Goal: Task Accomplishment & Management: Use online tool/utility

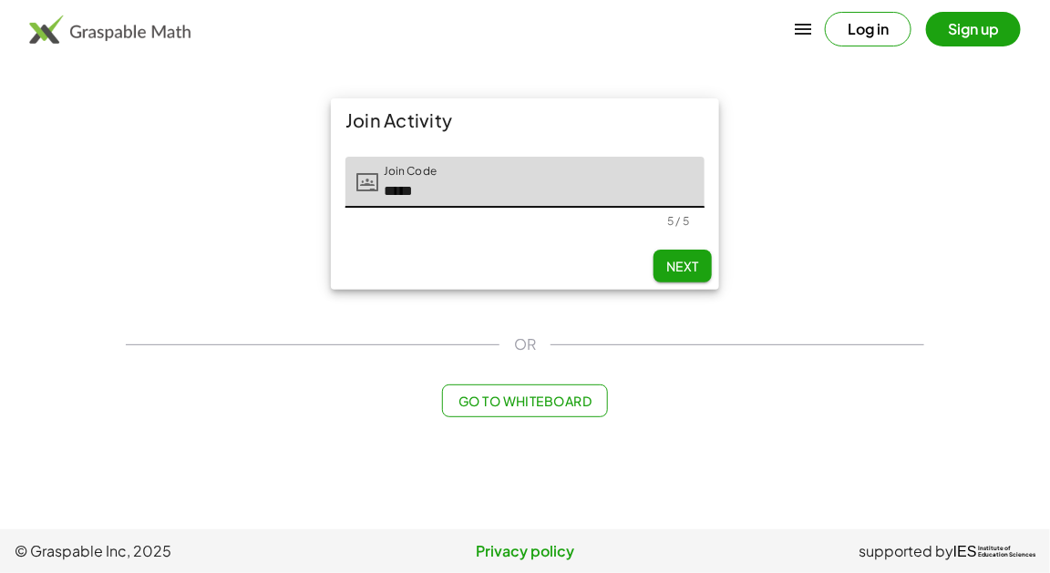
type input "*****"
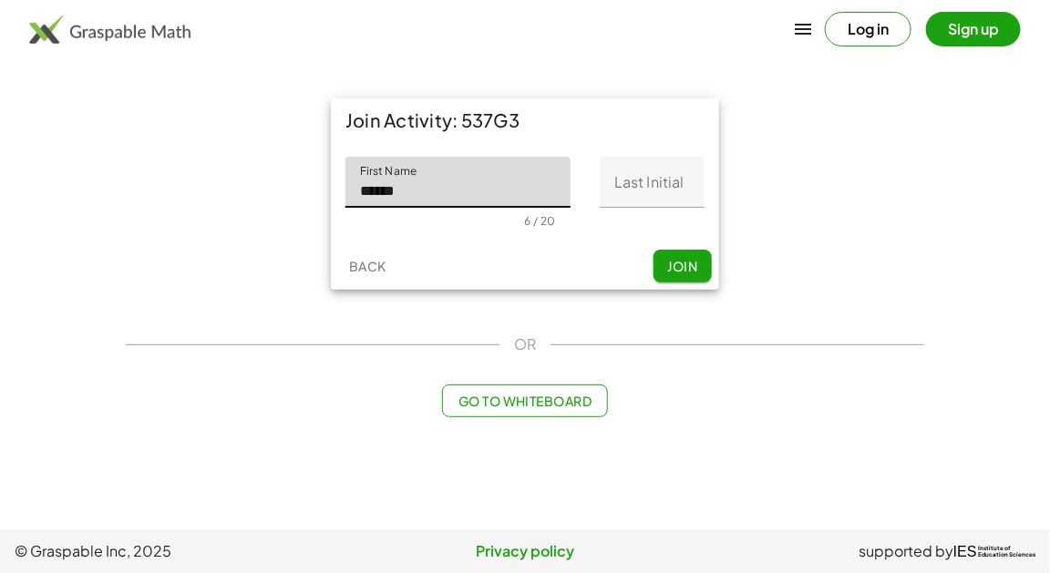
type input "******"
click at [669, 195] on input "Last Initial" at bounding box center [652, 182] width 105 height 51
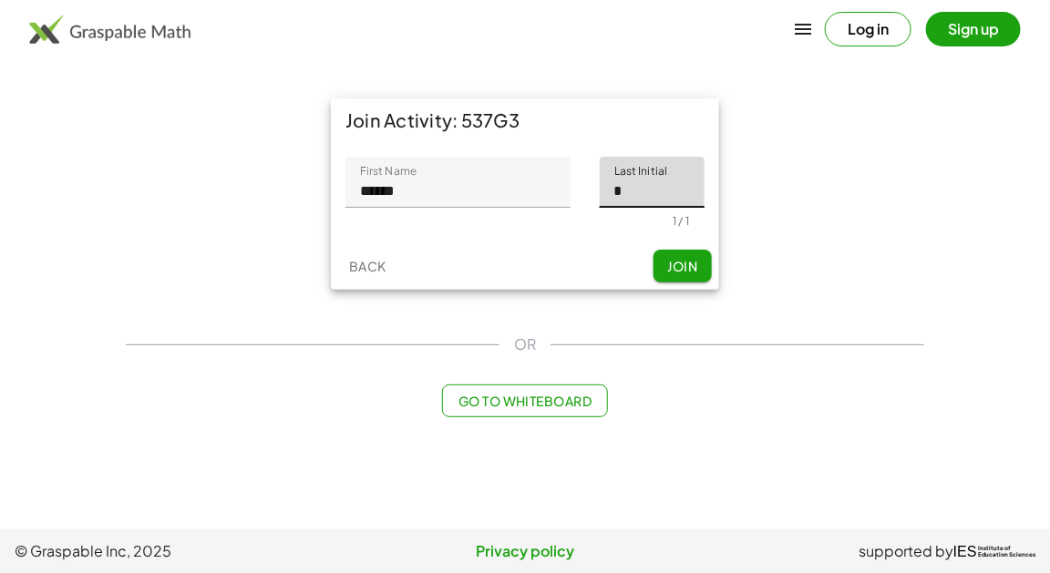
type input "*"
click at [677, 268] on span "Join" at bounding box center [682, 266] width 30 height 16
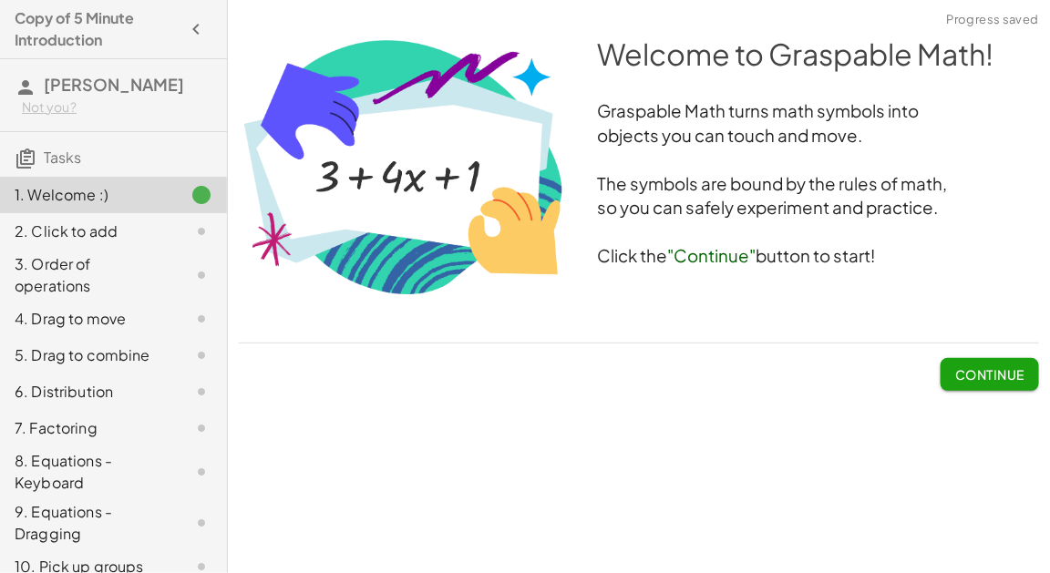
click at [970, 374] on span "Continue" at bounding box center [989, 374] width 69 height 16
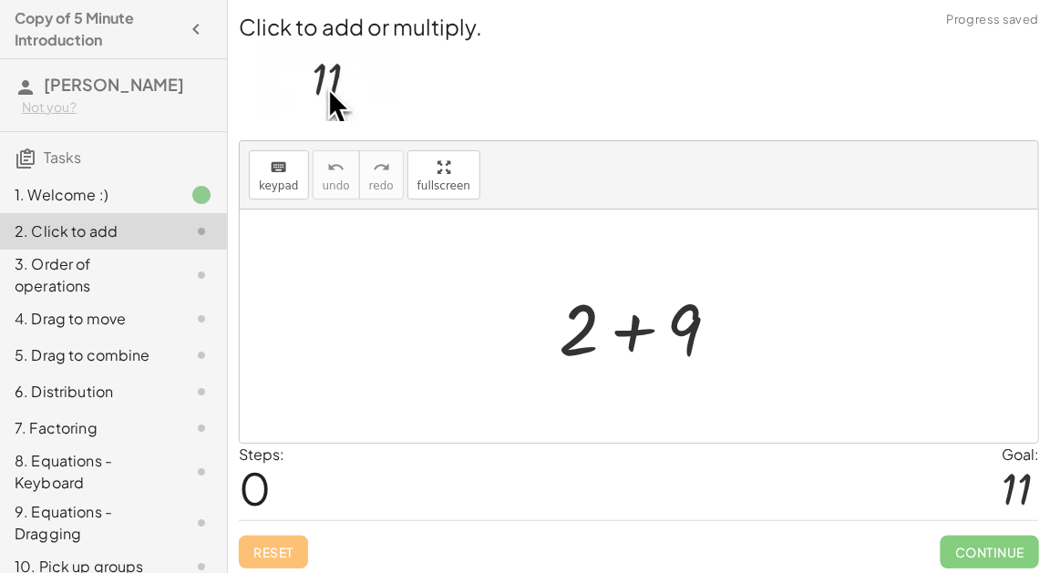
click at [577, 474] on div "Steps: 0 Goal: 11" at bounding box center [639, 482] width 800 height 76
click at [632, 337] on div at bounding box center [646, 327] width 194 height 94
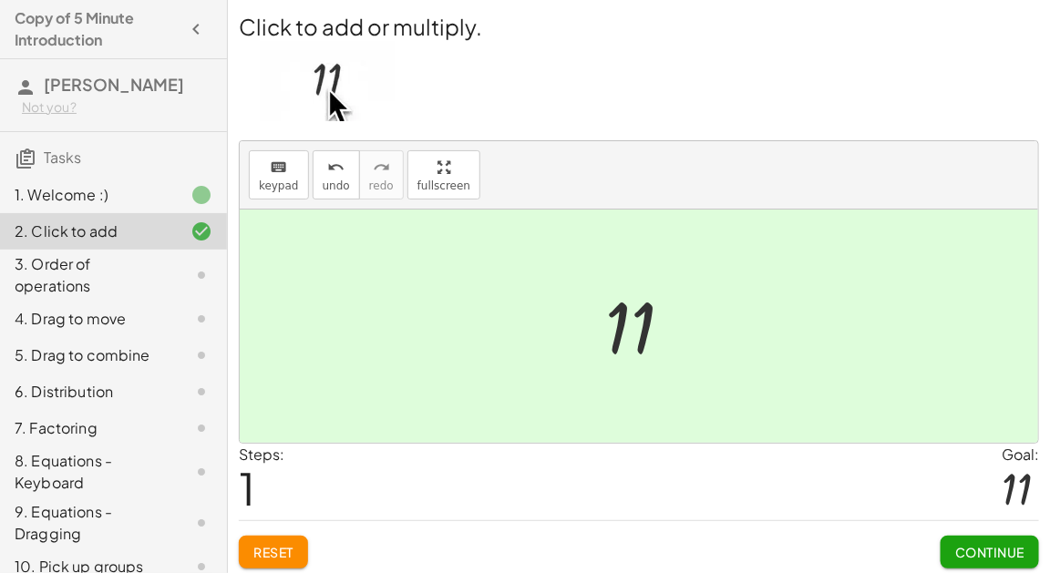
click at [959, 551] on span "Continue" at bounding box center [989, 552] width 69 height 16
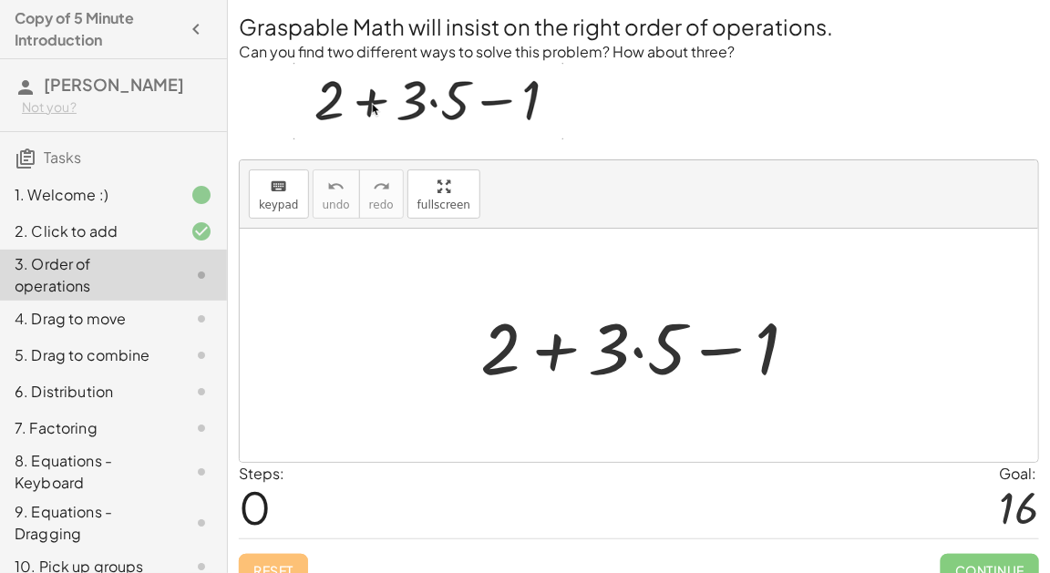
click at [637, 342] on div at bounding box center [646, 346] width 350 height 94
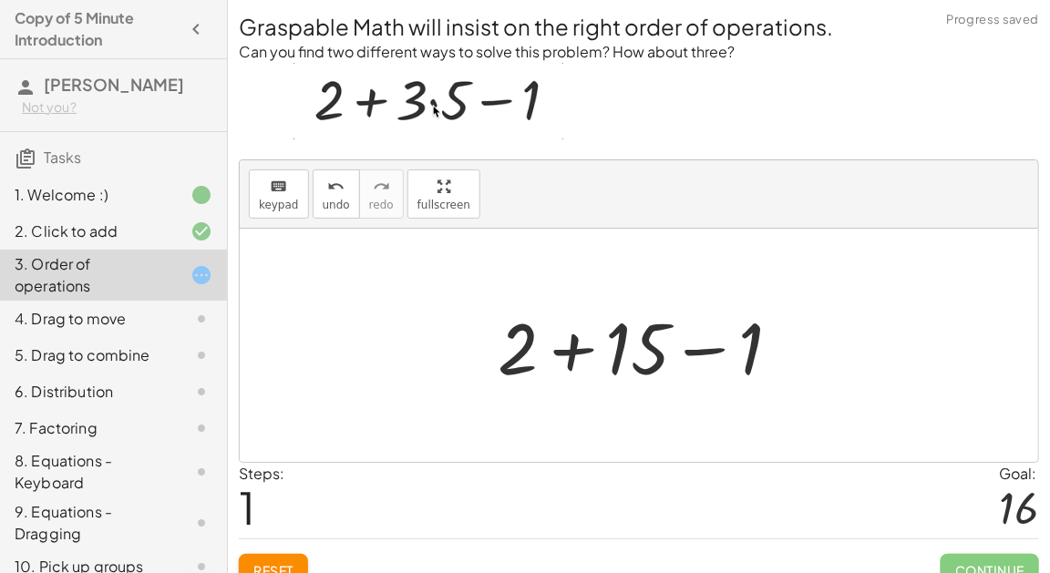
click at [542, 350] on div at bounding box center [646, 346] width 316 height 94
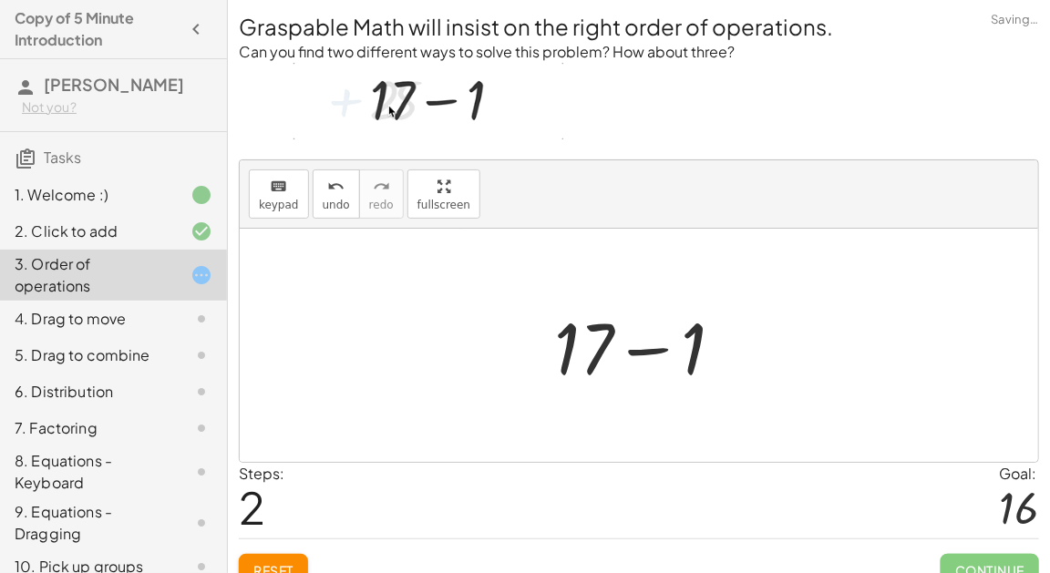
click at [633, 354] on div at bounding box center [646, 346] width 202 height 94
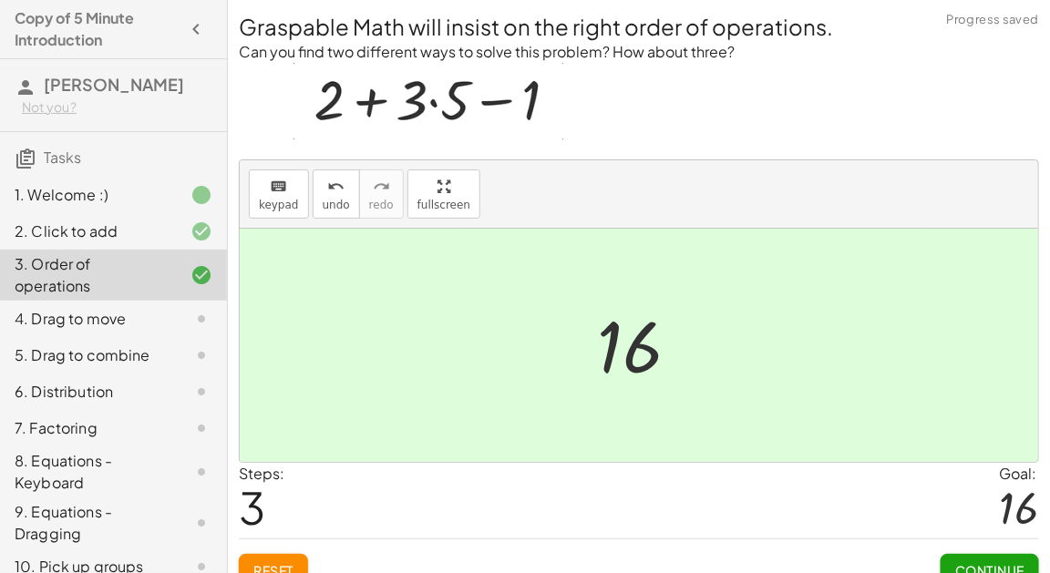
click at [980, 567] on span "Continue" at bounding box center [989, 570] width 69 height 16
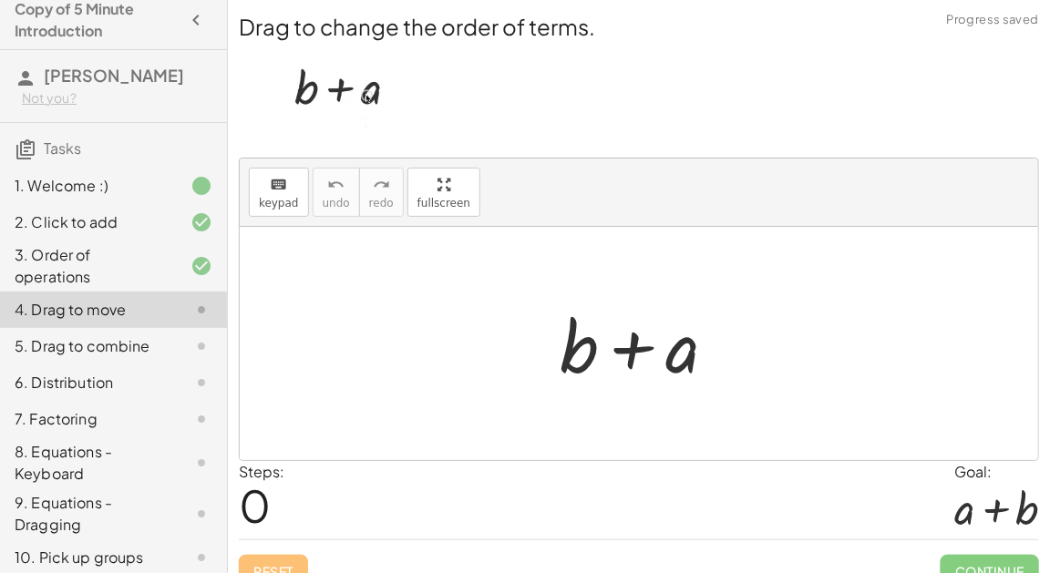
scroll to position [22, 0]
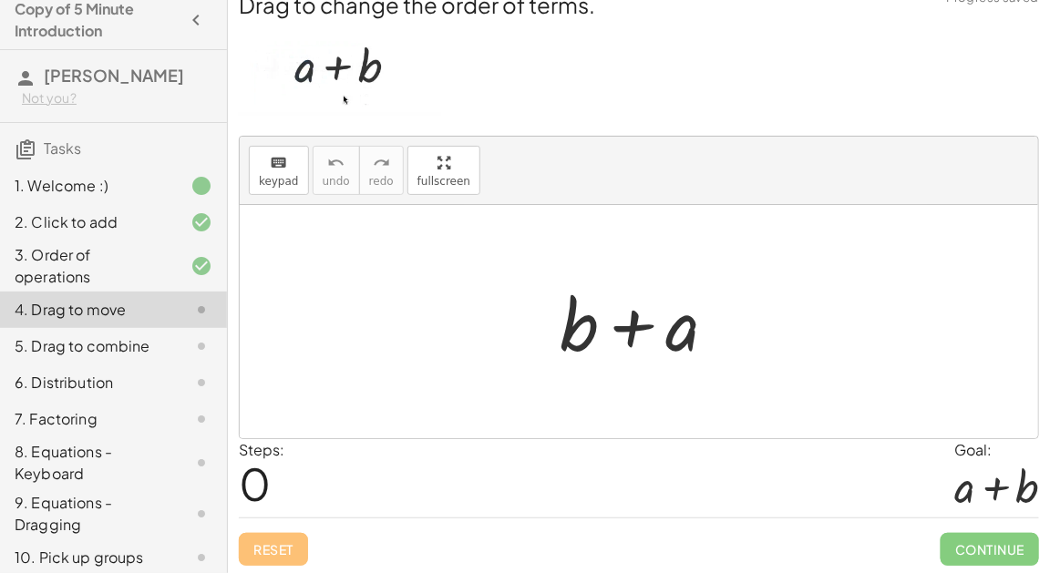
click at [635, 321] on div at bounding box center [645, 322] width 190 height 94
click at [557, 328] on div at bounding box center [645, 322] width 190 height 94
drag, startPoint x: 684, startPoint y: 328, endPoint x: 538, endPoint y: 327, distance: 146.7
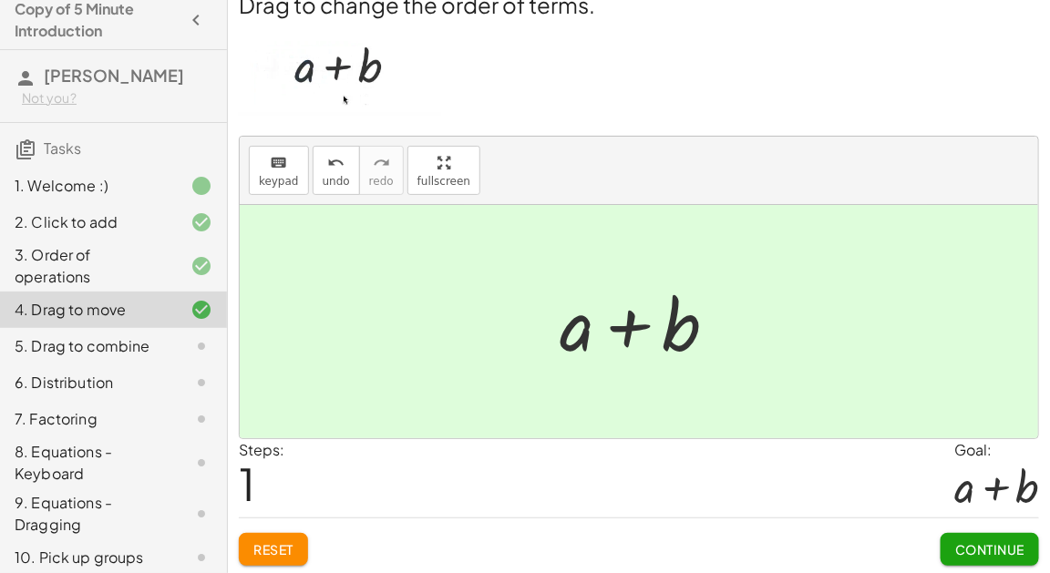
click at [965, 560] on button "Continue" at bounding box center [989, 549] width 98 height 33
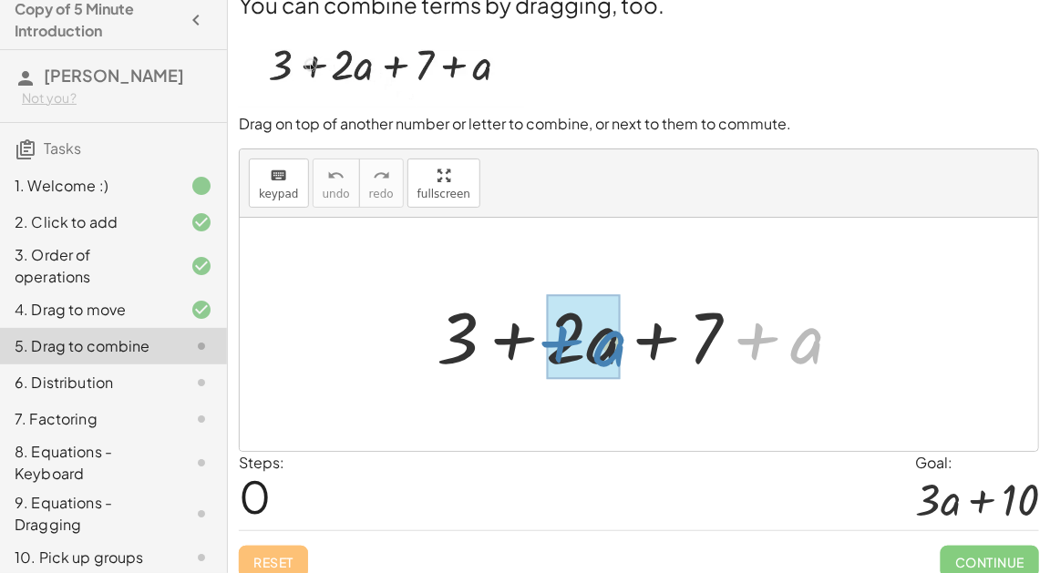
drag, startPoint x: 819, startPoint y: 351, endPoint x: 622, endPoint y: 354, distance: 196.8
click at [622, 354] on div at bounding box center [646, 335] width 438 height 94
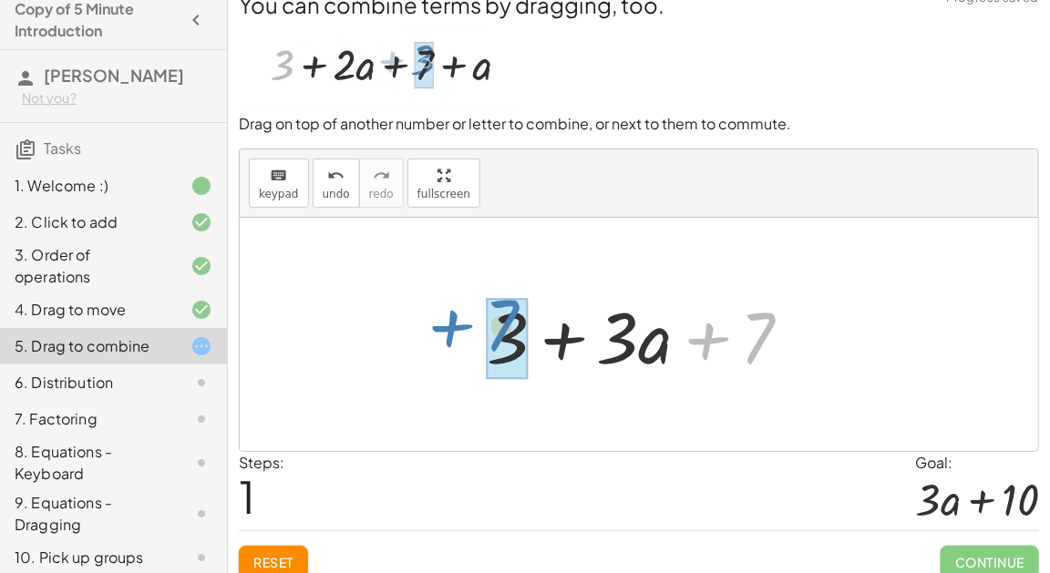
drag, startPoint x: 745, startPoint y: 349, endPoint x: 495, endPoint y: 341, distance: 250.7
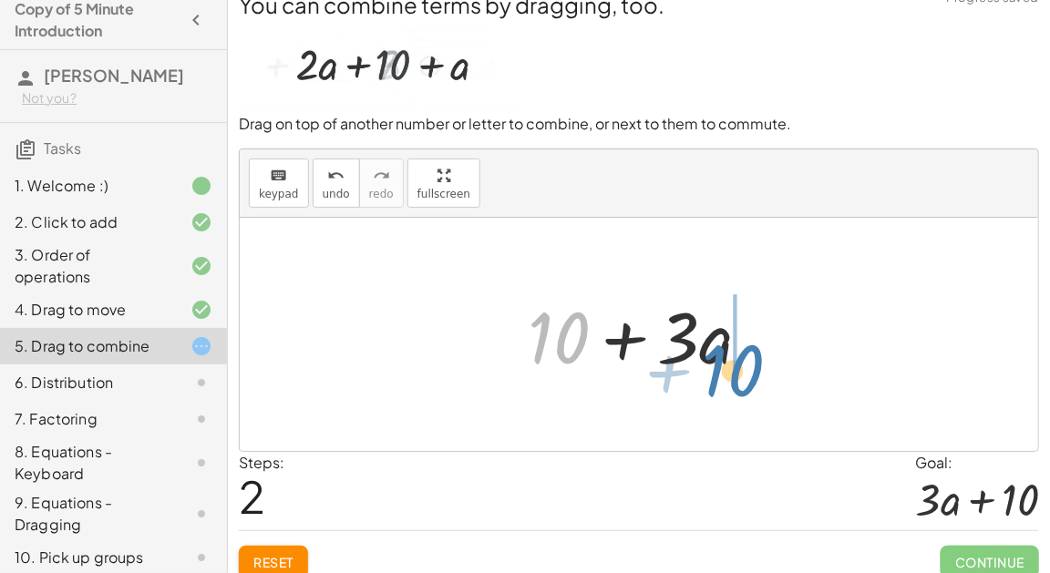
drag, startPoint x: 573, startPoint y: 320, endPoint x: 747, endPoint y: 353, distance: 177.1
click at [747, 353] on div at bounding box center [646, 335] width 256 height 94
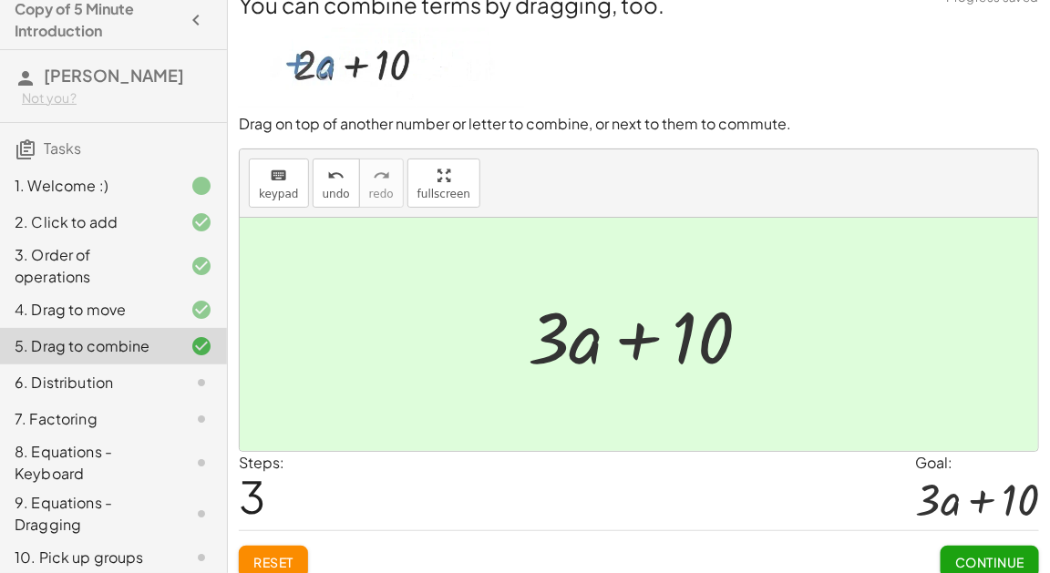
click at [991, 554] on span "Continue" at bounding box center [989, 562] width 69 height 16
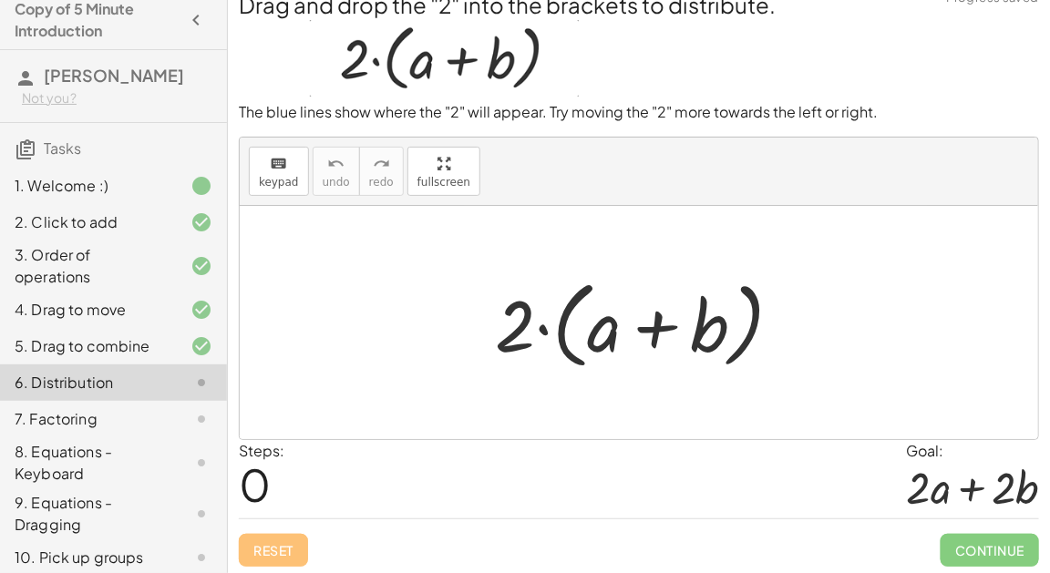
click at [528, 328] on div at bounding box center [646, 323] width 320 height 105
drag, startPoint x: 528, startPoint y: 328, endPoint x: 605, endPoint y: 329, distance: 76.5
click at [605, 329] on div at bounding box center [646, 323] width 320 height 105
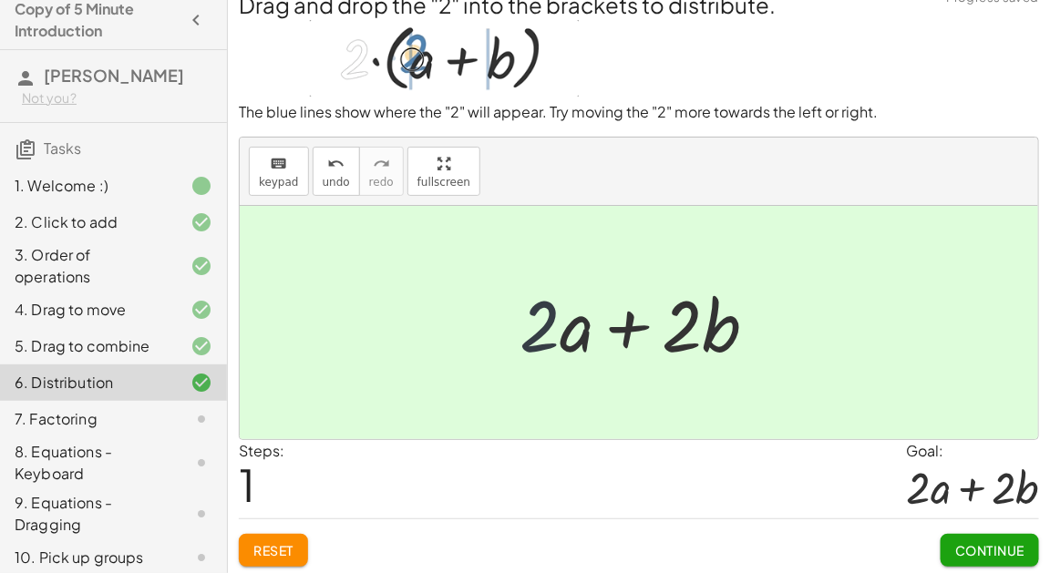
click at [543, 328] on div at bounding box center [645, 323] width 271 height 94
click at [989, 543] on span "Continue" at bounding box center [989, 550] width 69 height 16
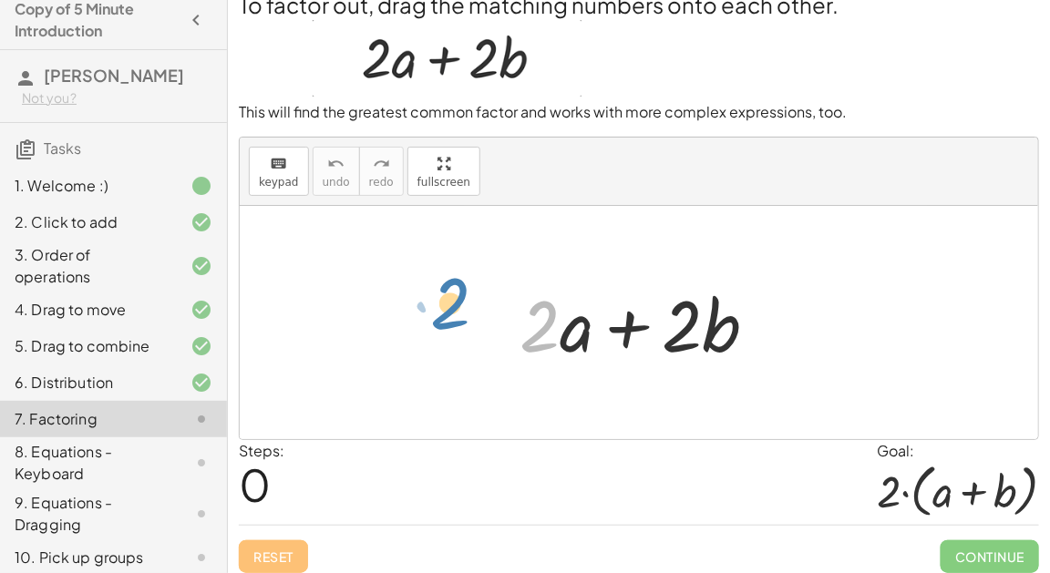
drag, startPoint x: 548, startPoint y: 323, endPoint x: 454, endPoint y: 327, distance: 94.0
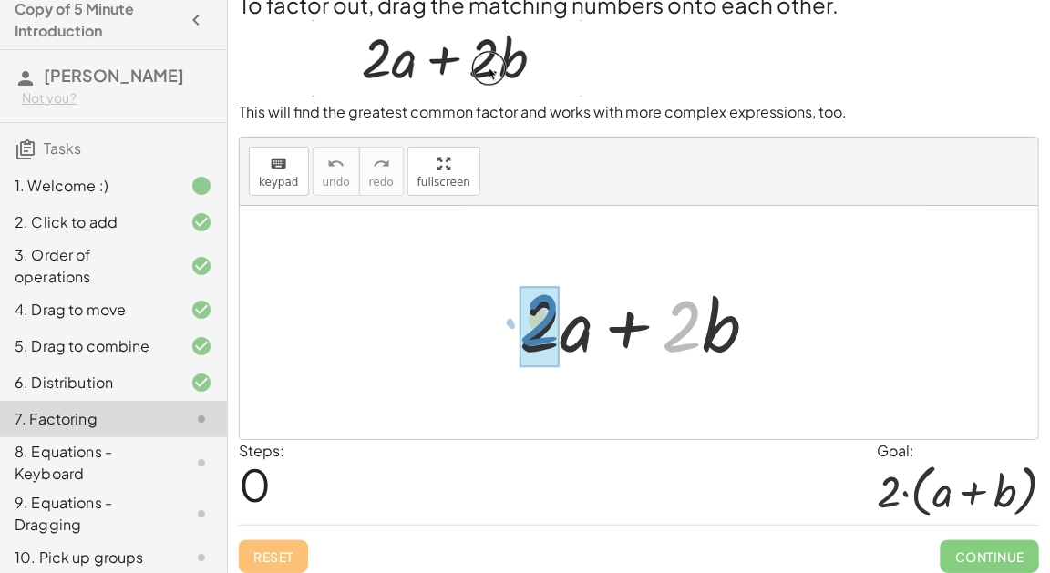
drag, startPoint x: 680, startPoint y: 332, endPoint x: 538, endPoint y: 325, distance: 142.3
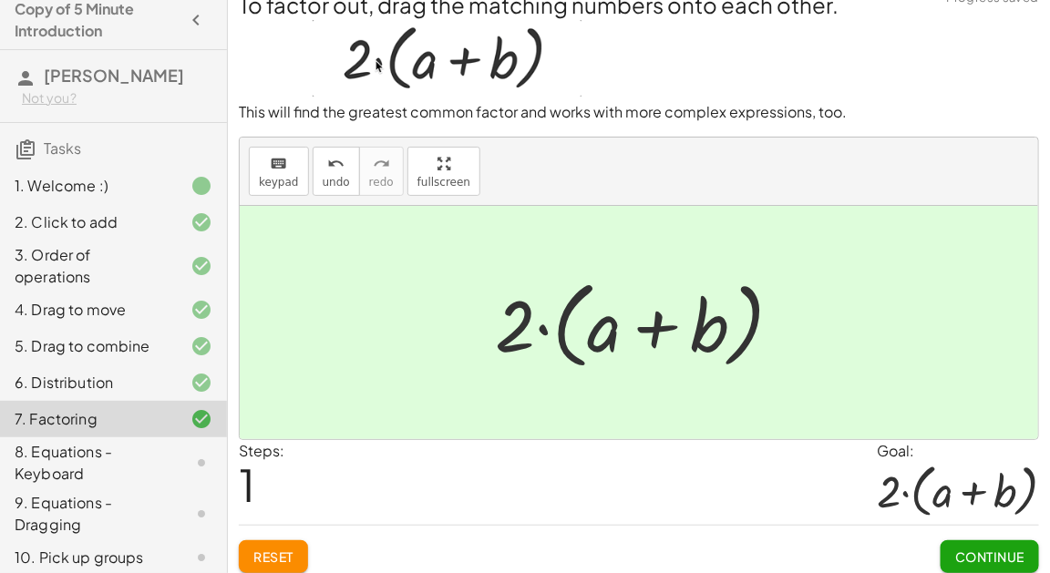
click at [974, 549] on span "Continue" at bounding box center [989, 557] width 69 height 16
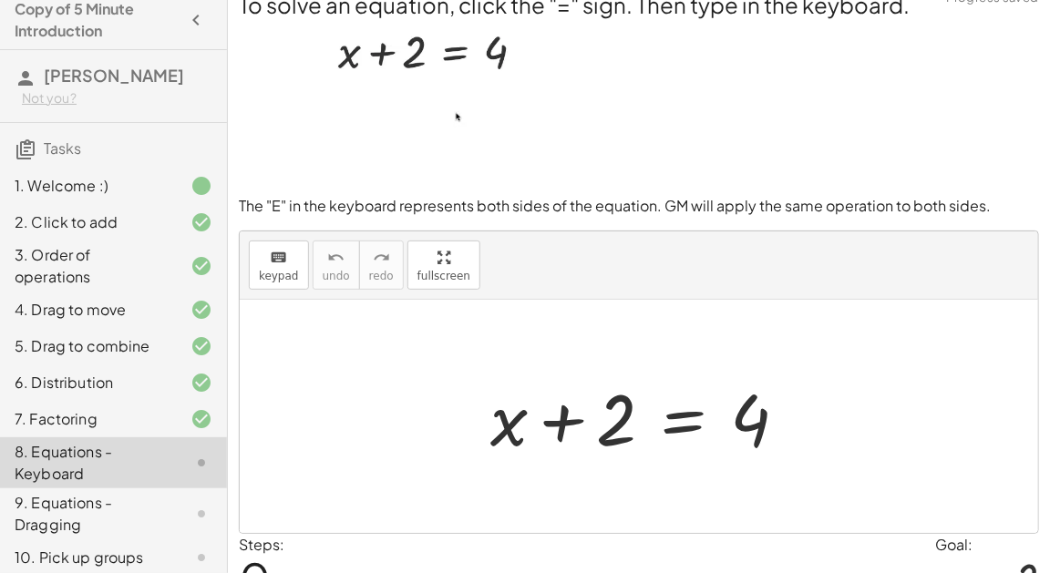
scroll to position [115, 0]
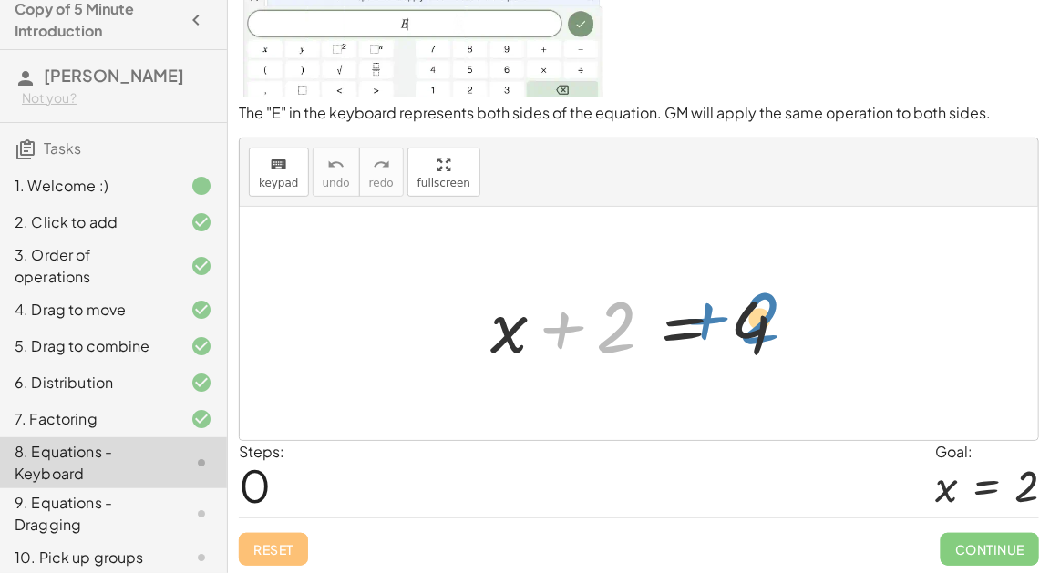
drag, startPoint x: 610, startPoint y: 344, endPoint x: 754, endPoint y: 335, distance: 145.1
click at [754, 335] on div at bounding box center [646, 324] width 331 height 94
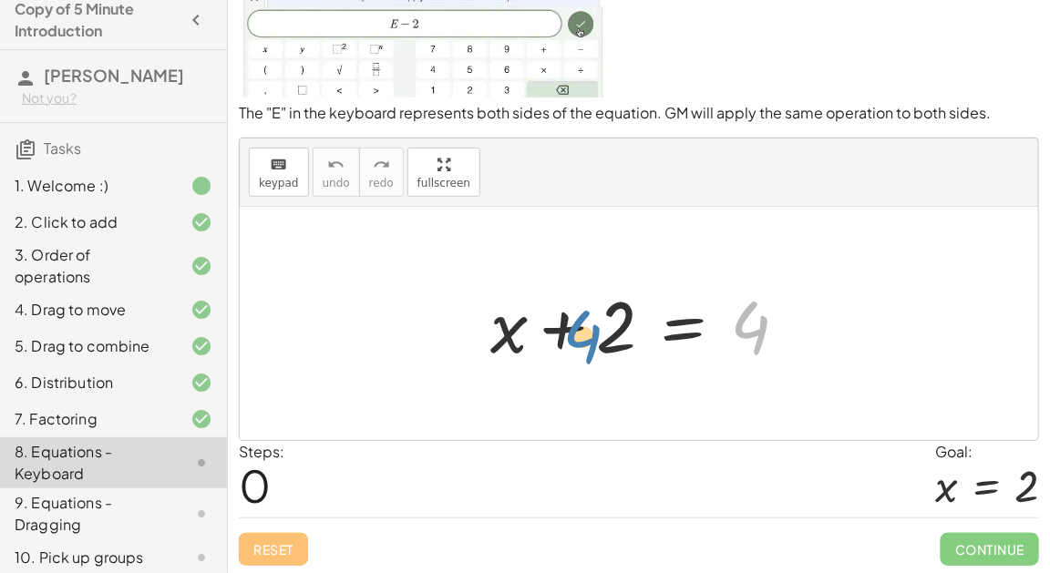
drag, startPoint x: 754, startPoint y: 335, endPoint x: 584, endPoint y: 345, distance: 170.7
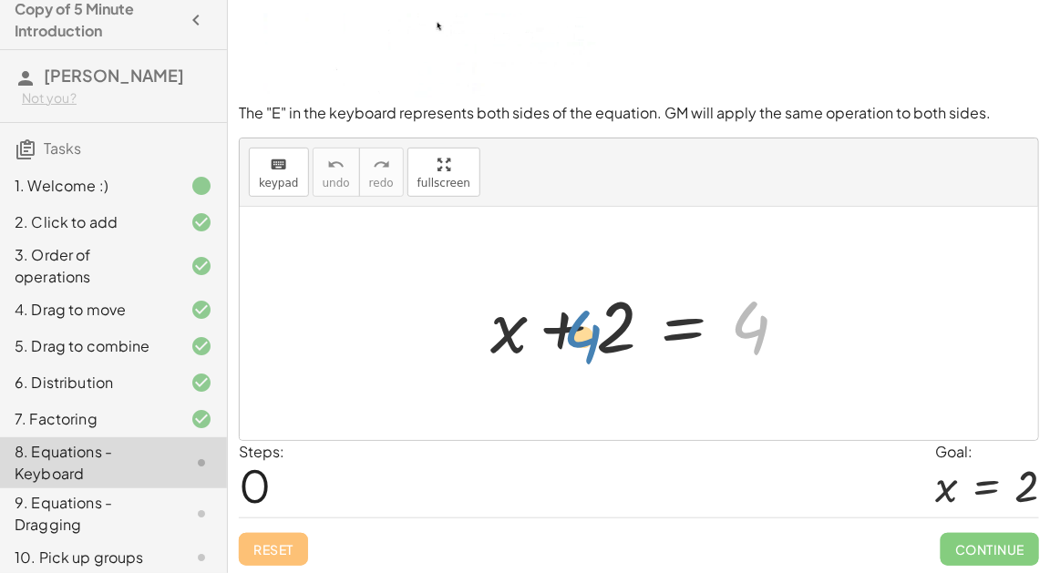
click at [584, 345] on div at bounding box center [646, 324] width 331 height 94
drag, startPoint x: 499, startPoint y: 337, endPoint x: 826, endPoint y: 334, distance: 327.1
click at [826, 334] on div "+ x + x + 2 = 4" at bounding box center [639, 323] width 798 height 233
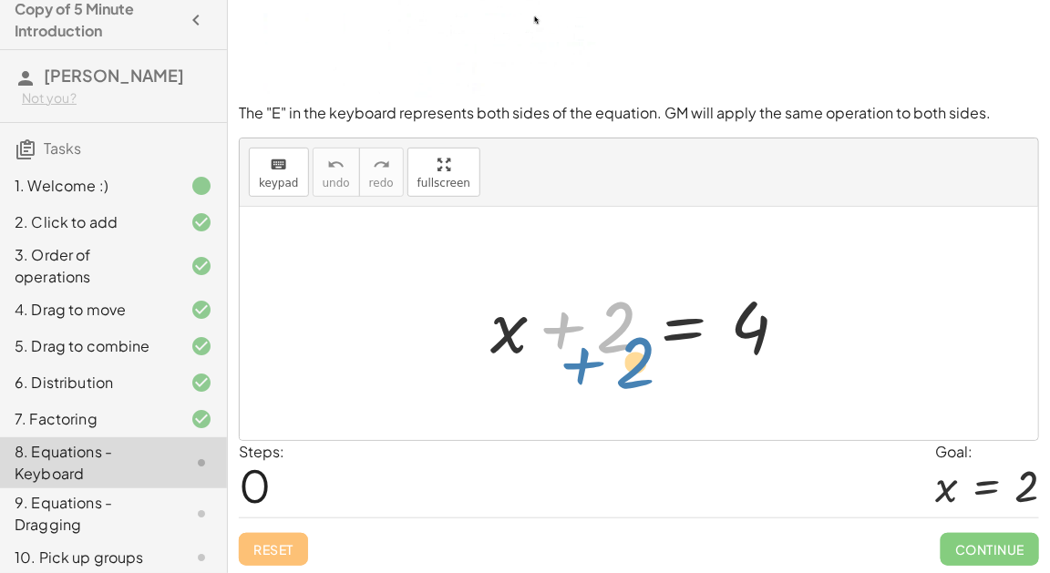
drag, startPoint x: 610, startPoint y: 316, endPoint x: 619, endPoint y: 346, distance: 31.2
click at [619, 346] on div at bounding box center [646, 324] width 331 height 94
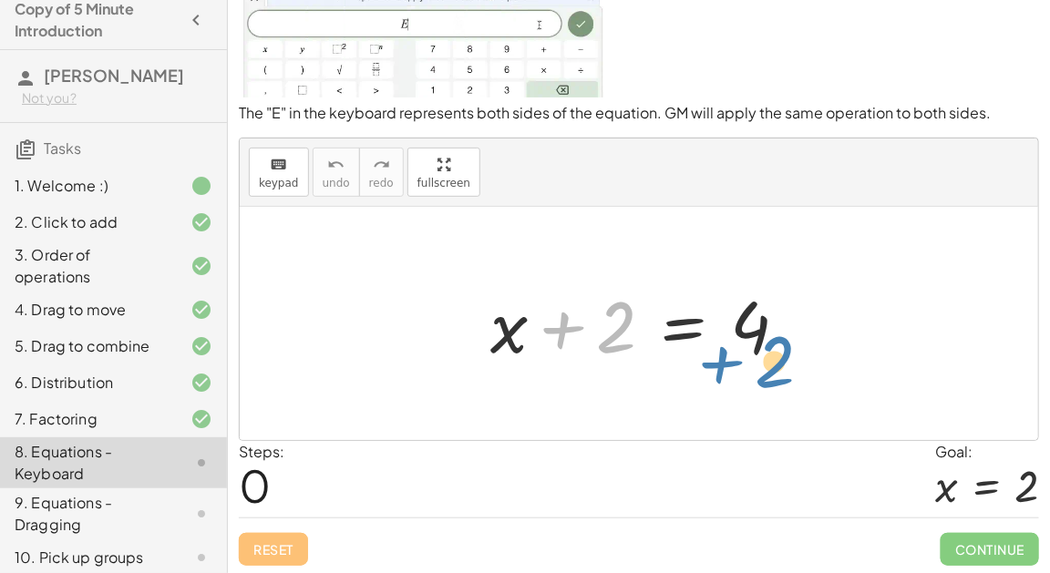
drag, startPoint x: 575, startPoint y: 330, endPoint x: 733, endPoint y: 364, distance: 162.3
click at [733, 364] on div at bounding box center [646, 324] width 331 height 94
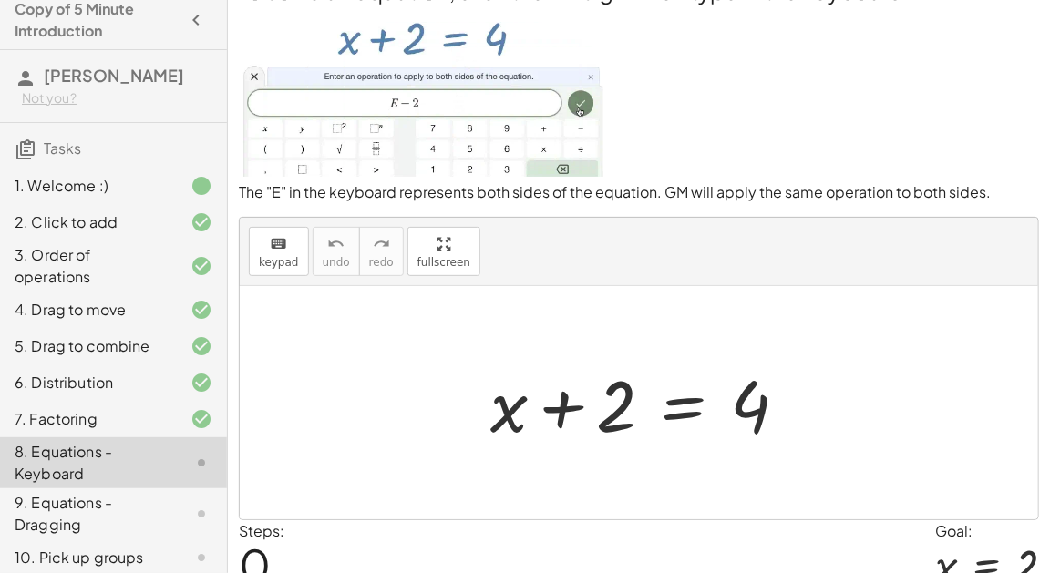
scroll to position [36, 0]
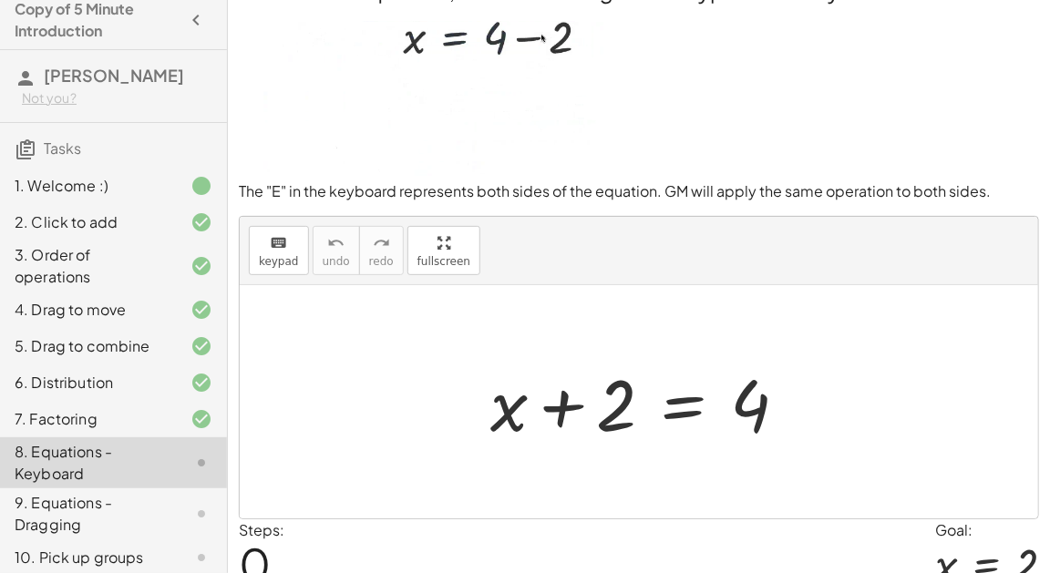
click at [685, 409] on div at bounding box center [646, 402] width 331 height 94
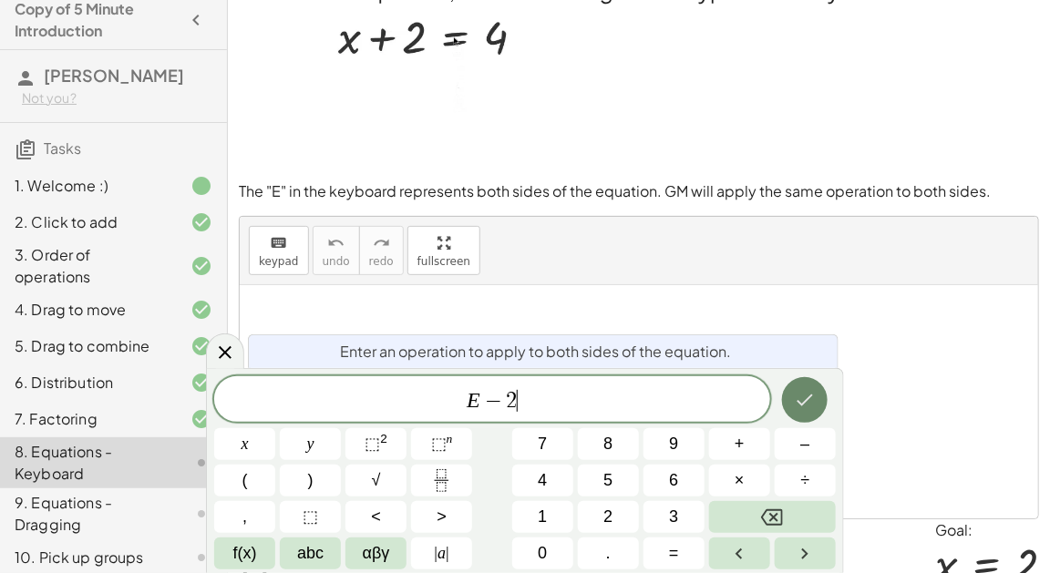
click at [805, 401] on icon "Done" at bounding box center [805, 400] width 22 height 22
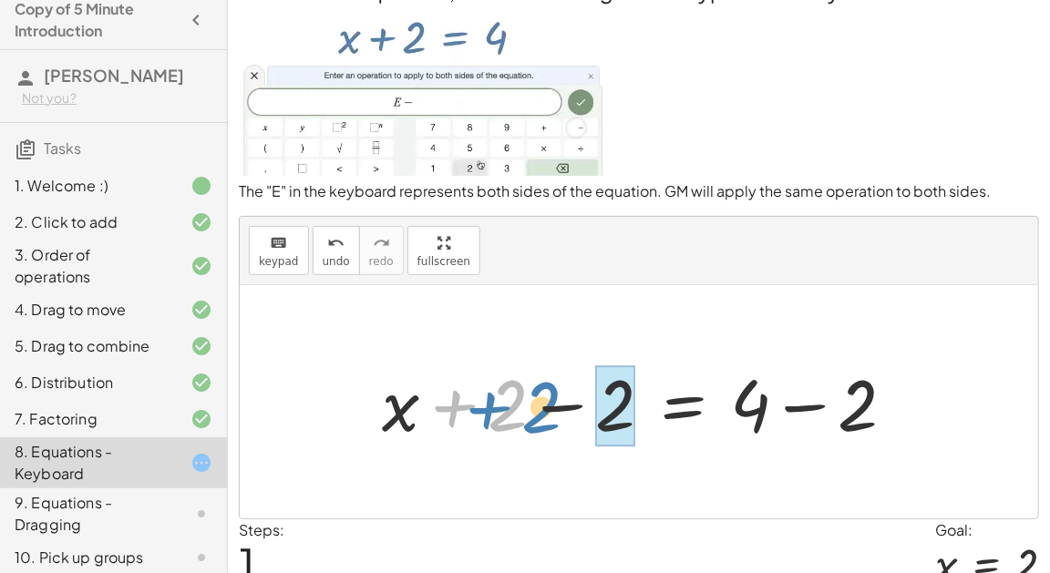
drag, startPoint x: 502, startPoint y: 407, endPoint x: 567, endPoint y: 410, distance: 64.8
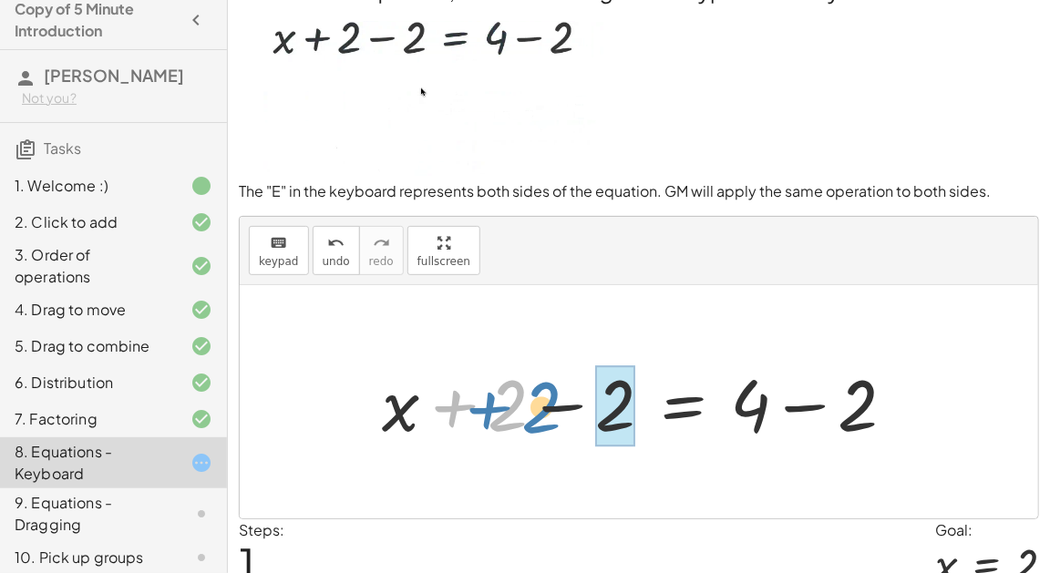
click at [567, 410] on div at bounding box center [646, 402] width 547 height 94
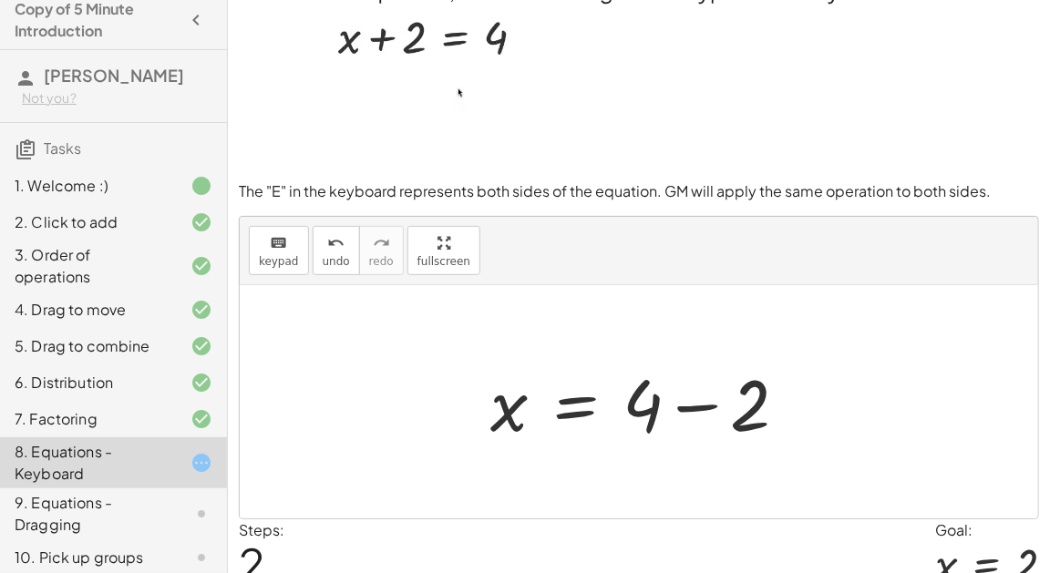
click at [691, 411] on div at bounding box center [646, 402] width 331 height 94
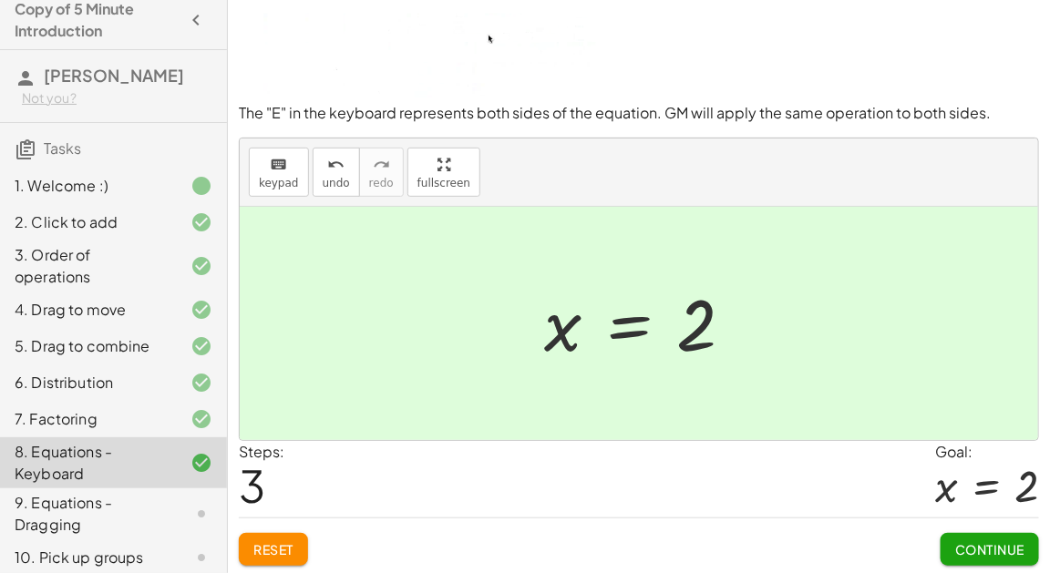
click at [980, 548] on span "Continue" at bounding box center [989, 549] width 69 height 16
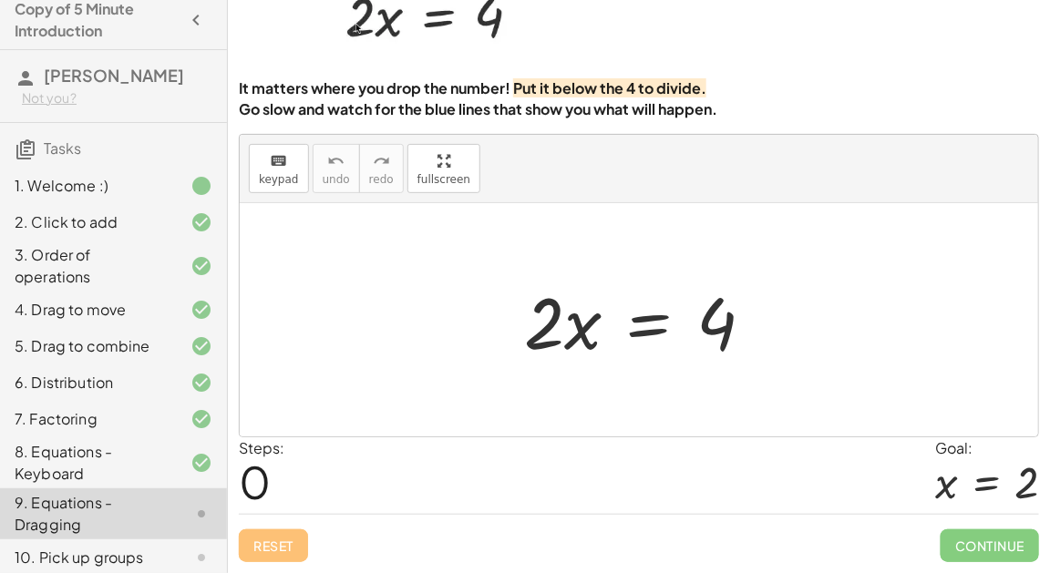
scroll to position [104, 0]
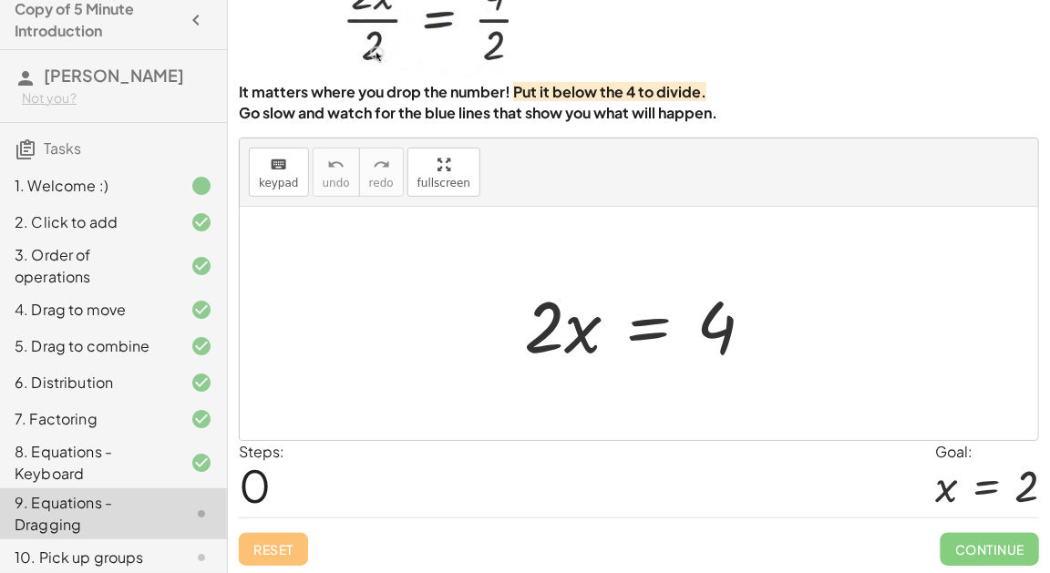
click at [554, 323] on div at bounding box center [646, 324] width 262 height 94
click at [633, 327] on div at bounding box center [646, 324] width 262 height 94
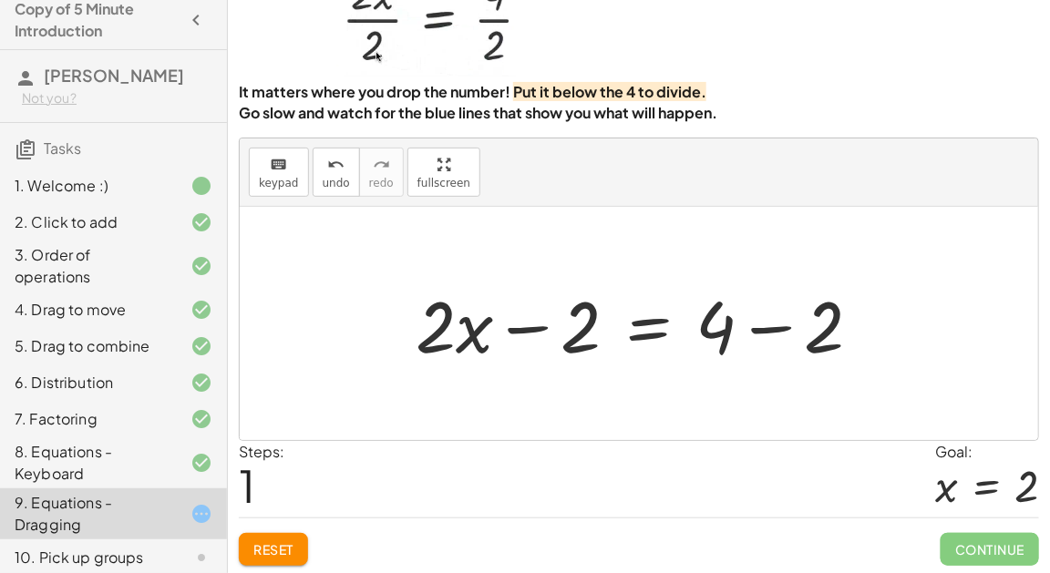
click at [492, 322] on div at bounding box center [645, 324] width 478 height 94
click at [544, 322] on div at bounding box center [645, 324] width 478 height 94
click at [570, 329] on div at bounding box center [645, 324] width 478 height 94
click at [833, 347] on div at bounding box center [645, 324] width 478 height 94
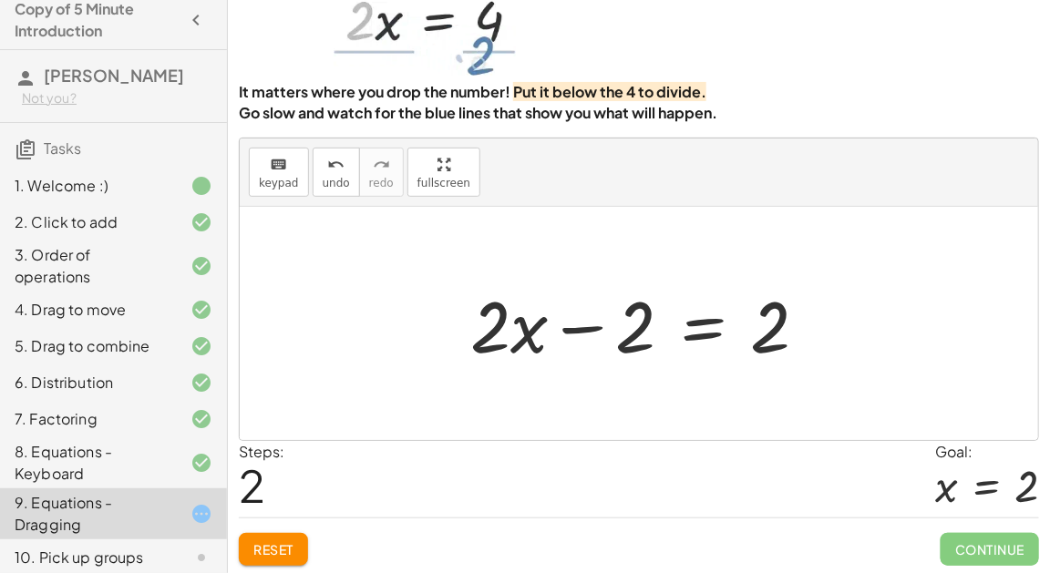
click at [594, 334] on div at bounding box center [646, 324] width 370 height 94
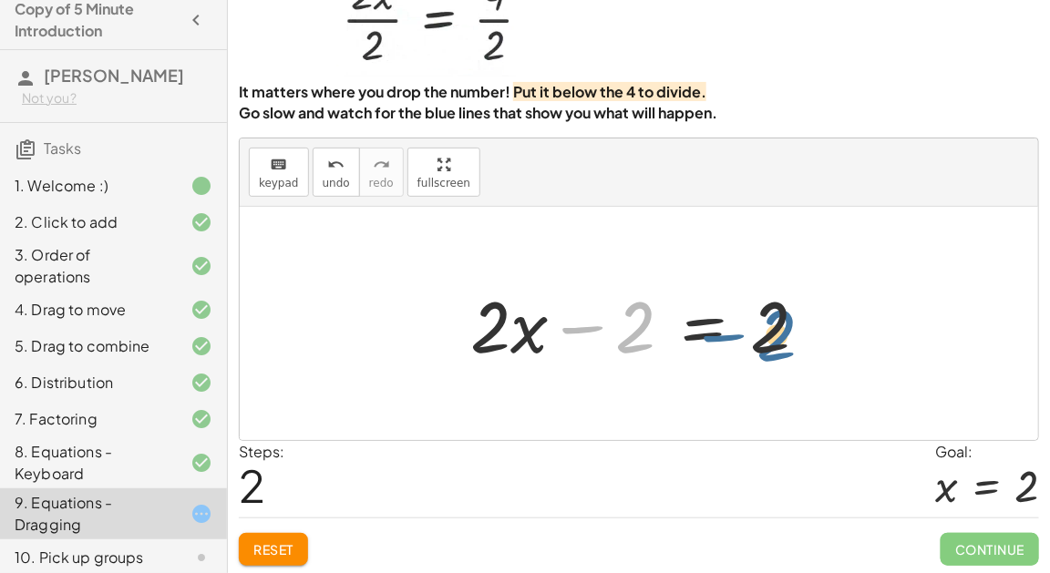
drag, startPoint x: 642, startPoint y: 327, endPoint x: 802, endPoint y: 329, distance: 159.5
click at [802, 329] on div at bounding box center [646, 324] width 370 height 94
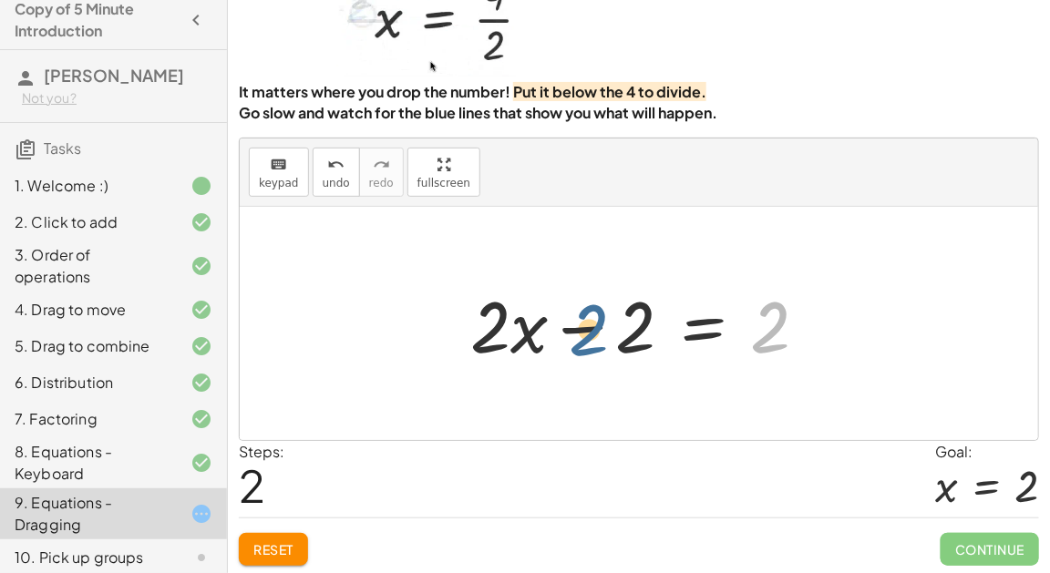
drag, startPoint x: 774, startPoint y: 325, endPoint x: 588, endPoint y: 327, distance: 185.9
click at [588, 327] on div at bounding box center [646, 324] width 370 height 94
click at [687, 332] on div at bounding box center [646, 324] width 370 height 94
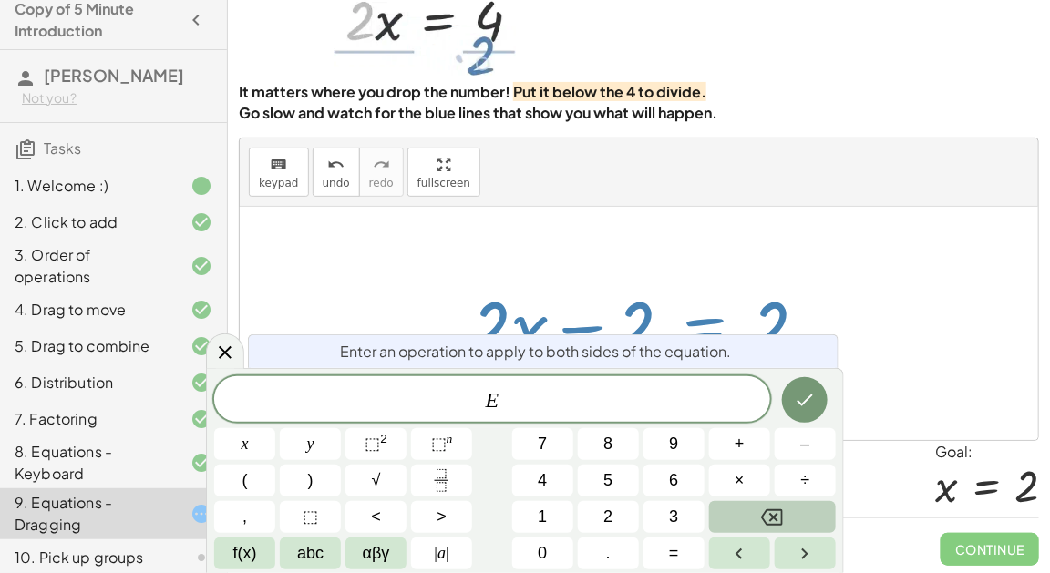
click at [770, 518] on icon "Backspace" at bounding box center [772, 518] width 22 height 22
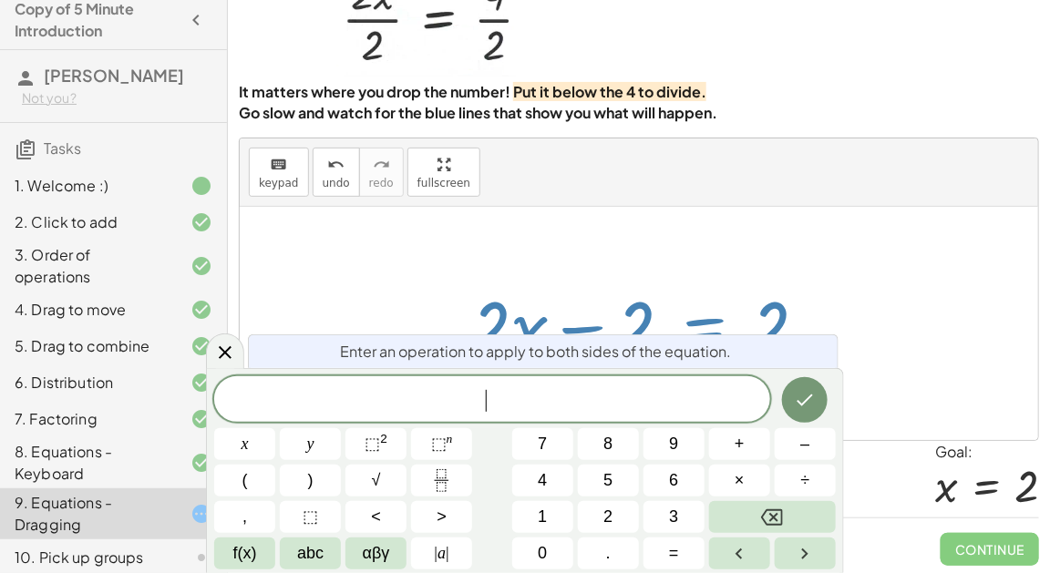
click at [866, 354] on div at bounding box center [639, 323] width 798 height 233
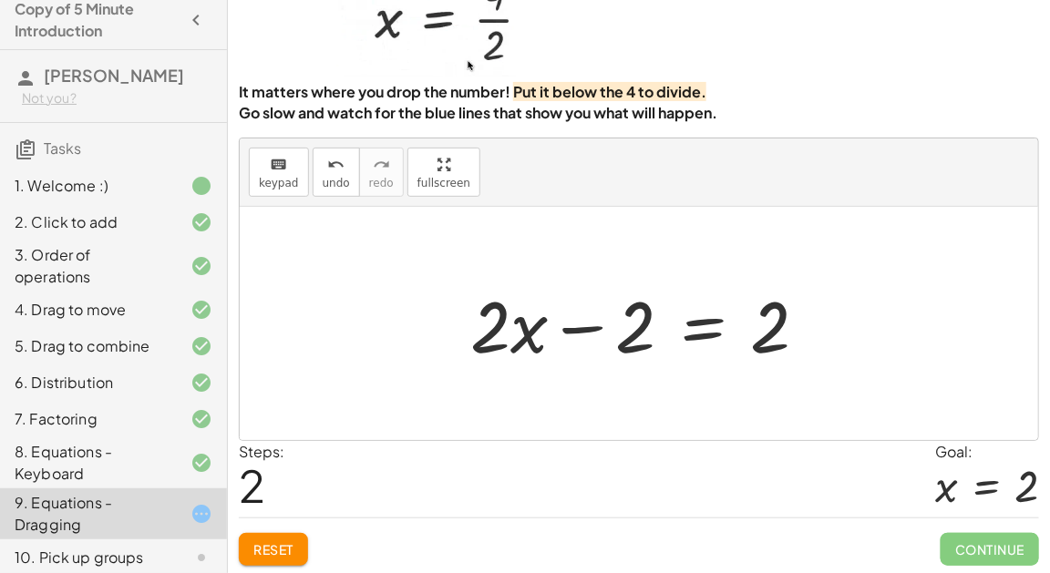
click at [282, 547] on span "Reset" at bounding box center [273, 549] width 40 height 16
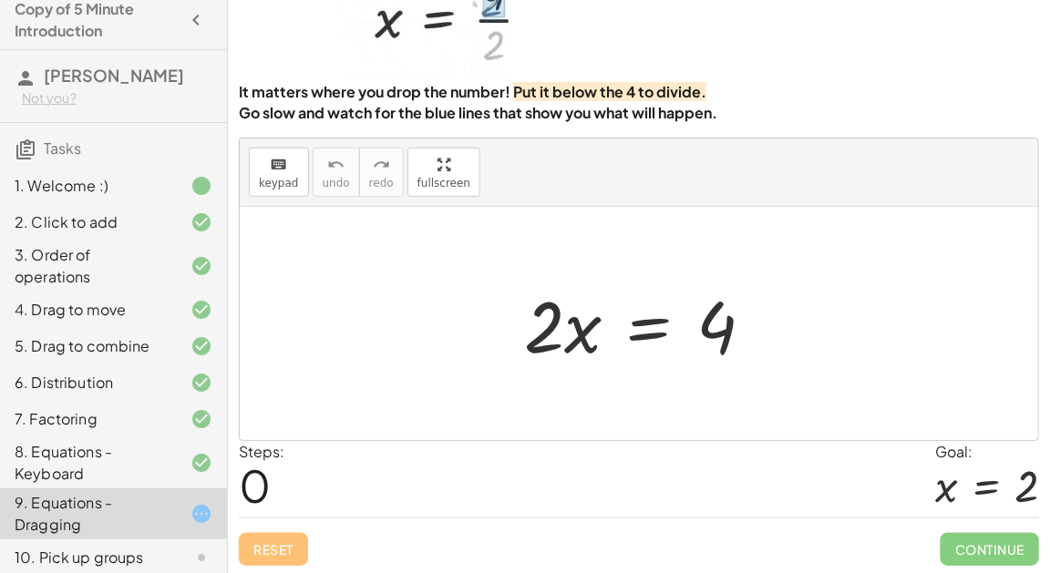
click at [655, 329] on div at bounding box center [646, 324] width 262 height 94
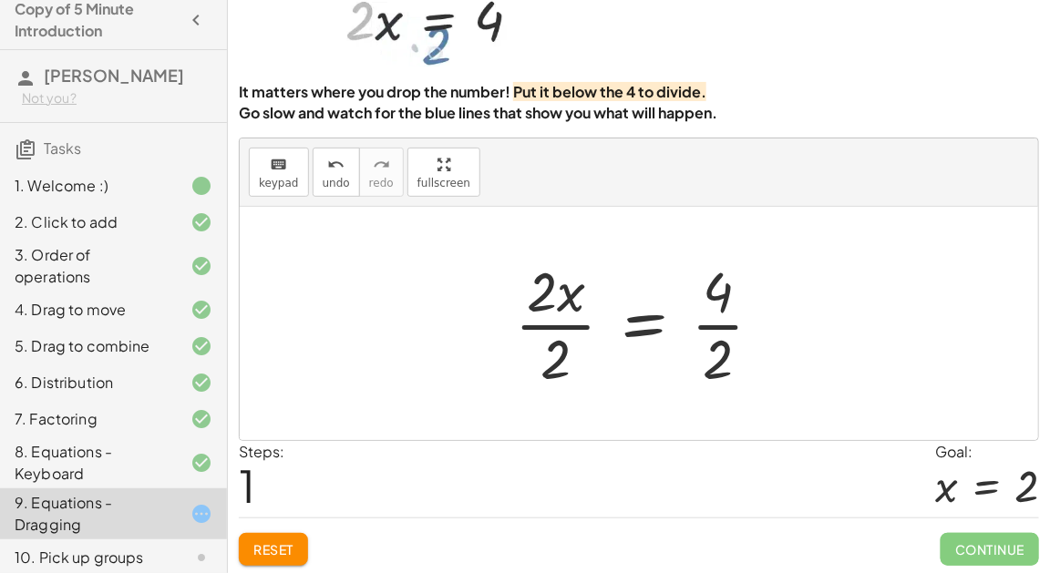
click at [569, 306] on div at bounding box center [646, 323] width 281 height 140
click at [558, 339] on div at bounding box center [646, 323] width 281 height 140
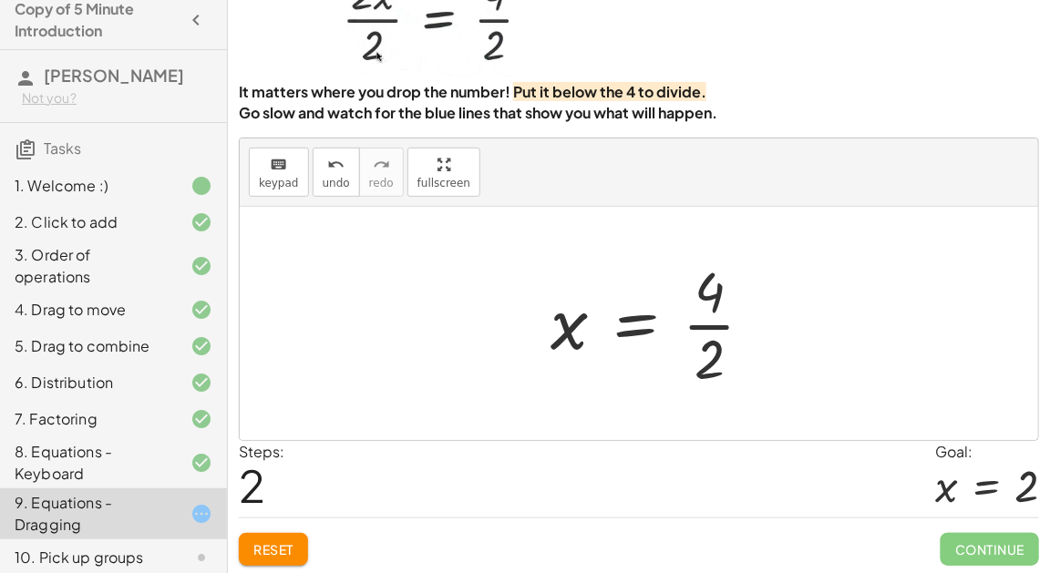
click at [710, 344] on div at bounding box center [659, 323] width 236 height 140
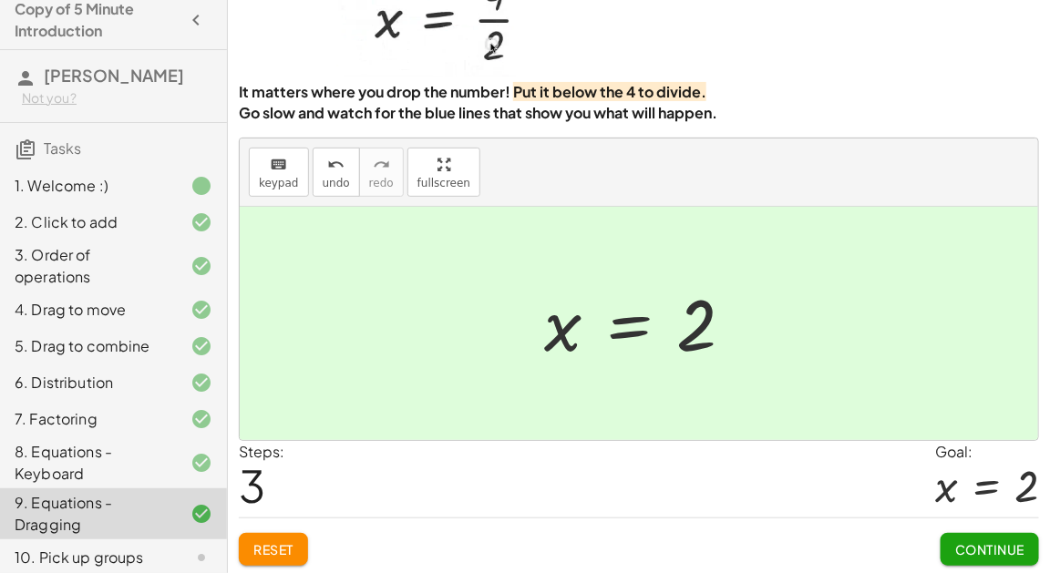
click at [1022, 547] on span "Continue" at bounding box center [989, 549] width 69 height 16
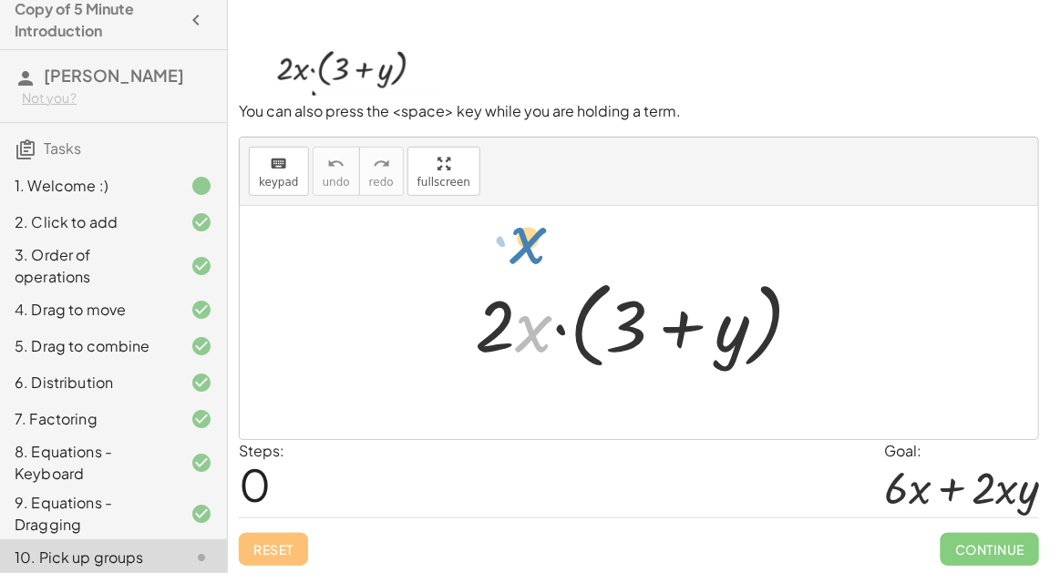
drag, startPoint x: 529, startPoint y: 322, endPoint x: 524, endPoint y: 231, distance: 90.4
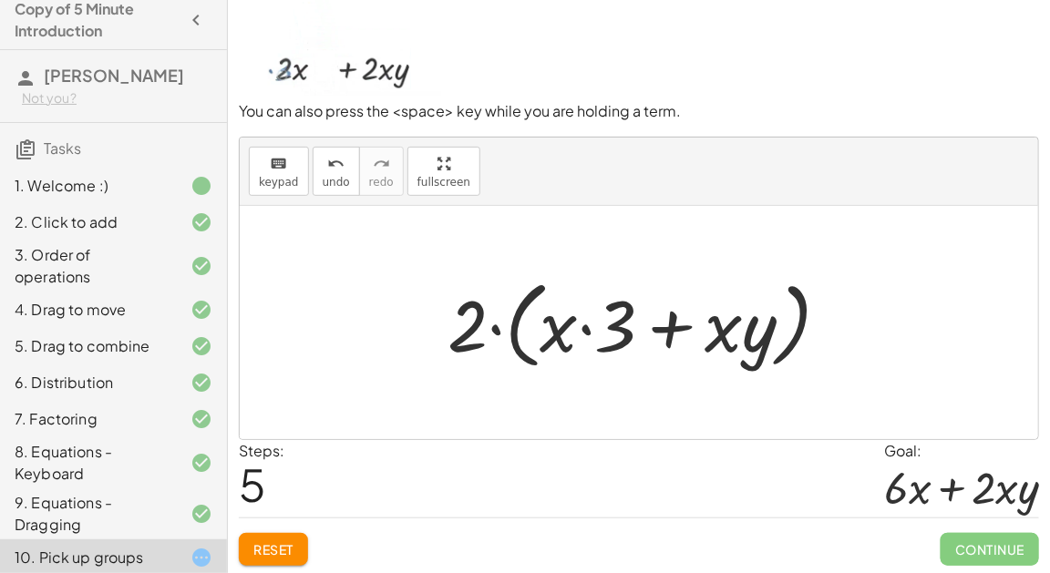
click at [290, 560] on button "Reset" at bounding box center [273, 549] width 69 height 33
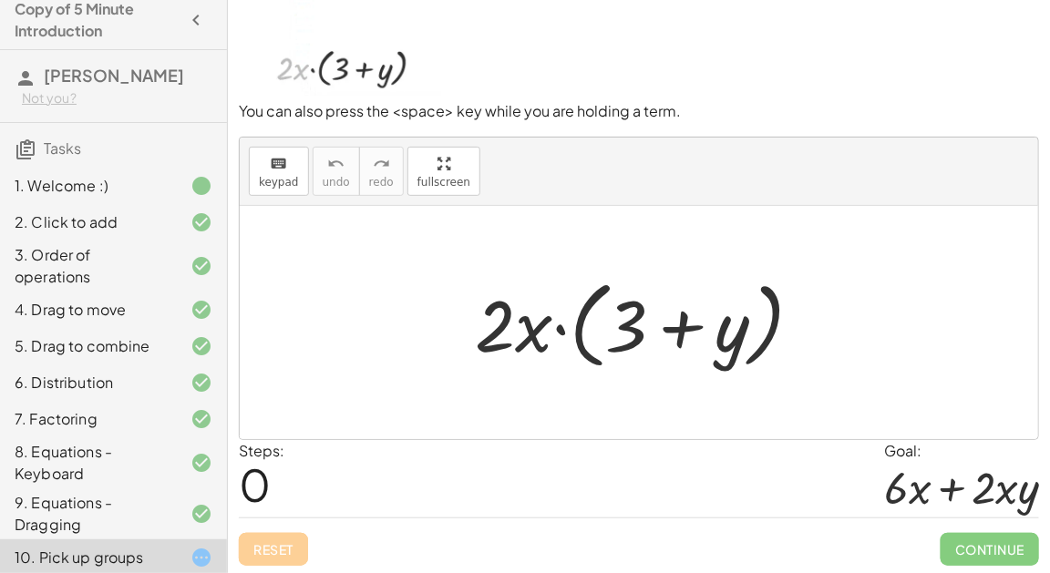
click at [289, 551] on div "Reset Continue" at bounding box center [639, 542] width 800 height 48
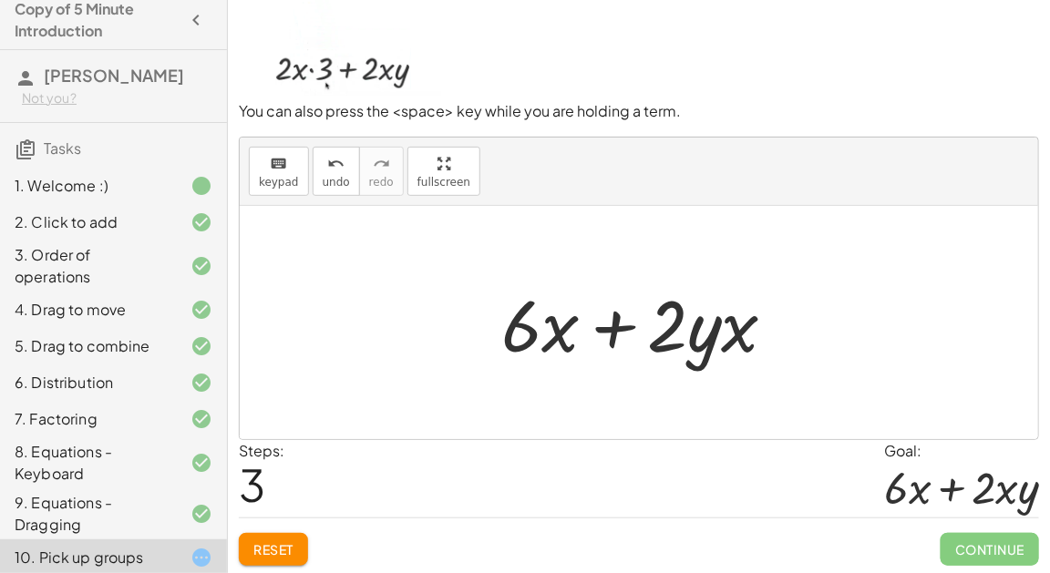
click at [973, 540] on span "Continue" at bounding box center [989, 549] width 98 height 33
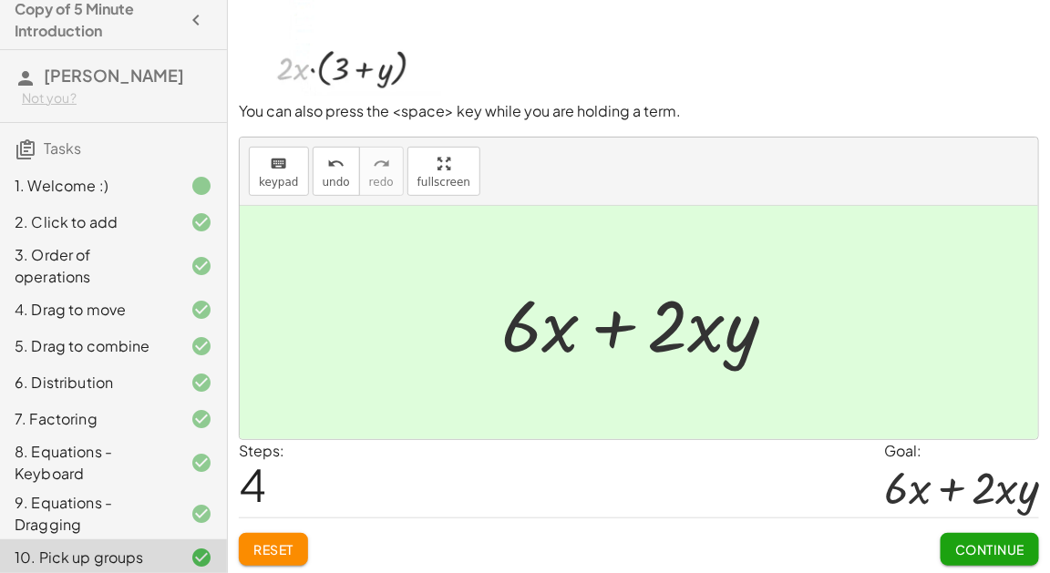
click at [986, 547] on span "Continue" at bounding box center [989, 549] width 69 height 16
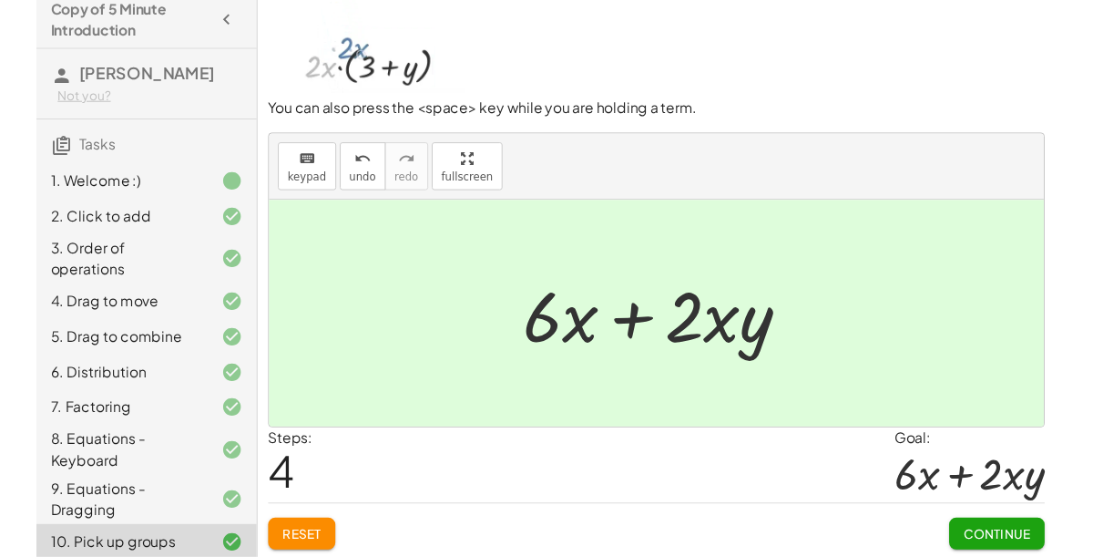
scroll to position [0, 0]
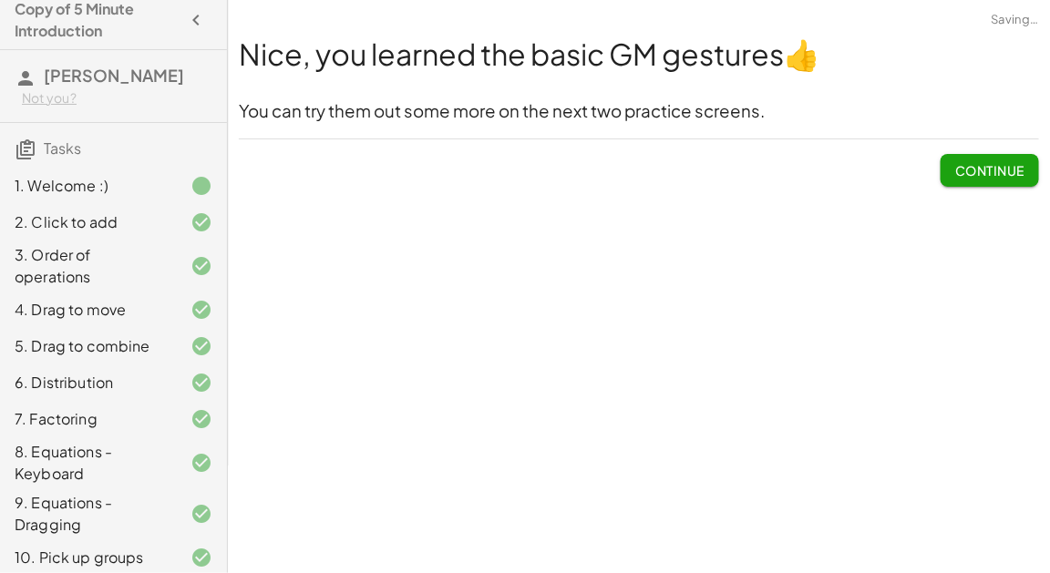
click at [1016, 169] on span "Continue" at bounding box center [989, 170] width 69 height 16
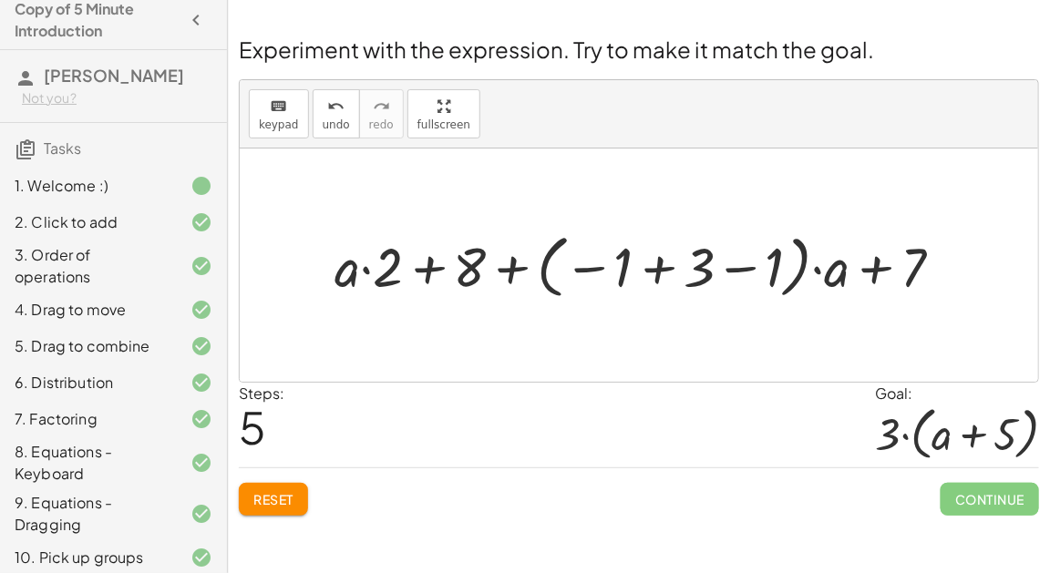
click at [266, 506] on button "Reset" at bounding box center [273, 499] width 69 height 33
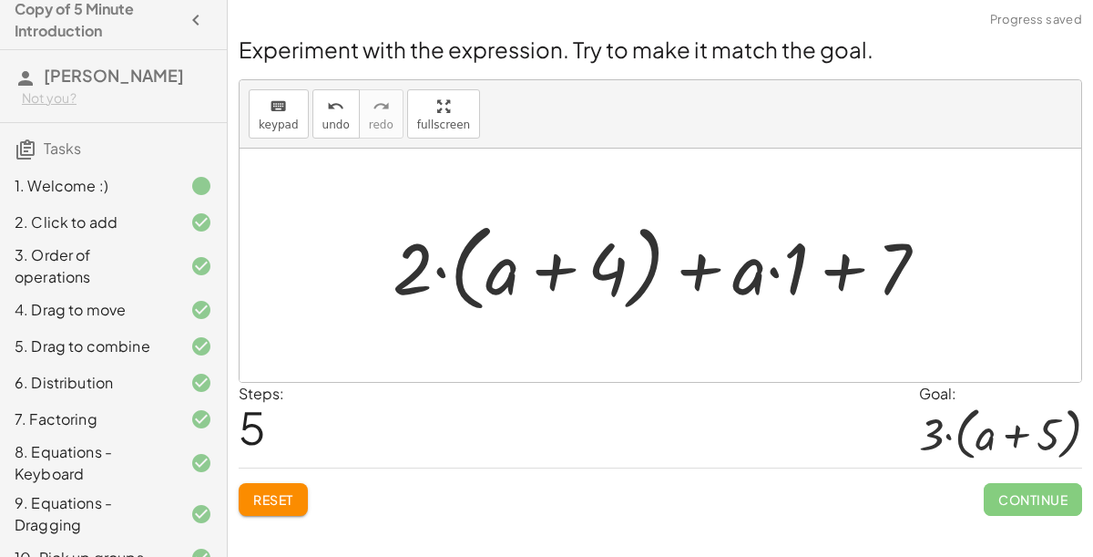
click at [273, 498] on span "Reset" at bounding box center [273, 499] width 40 height 16
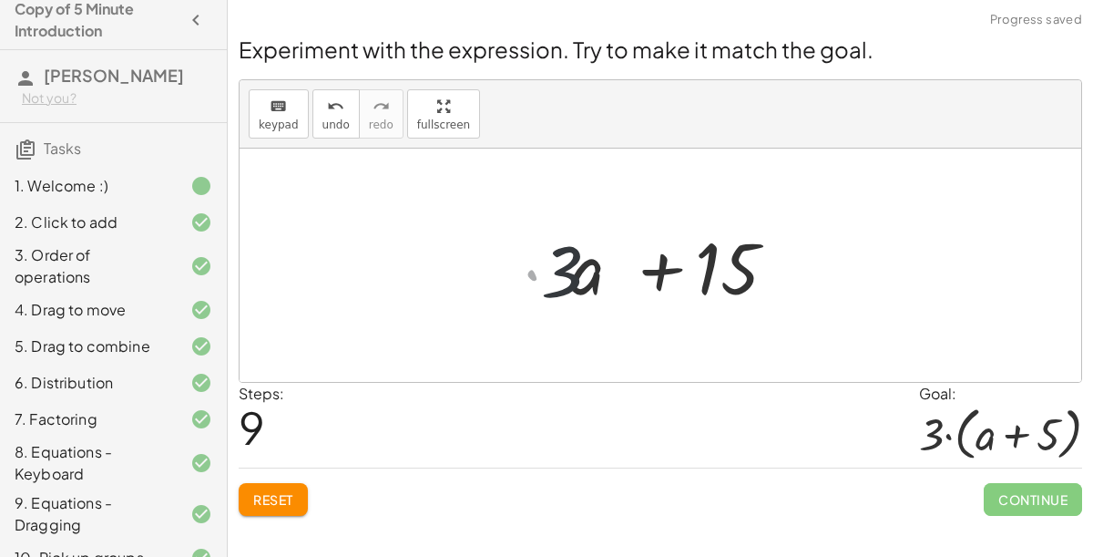
click at [272, 492] on span "Reset" at bounding box center [273, 499] width 40 height 16
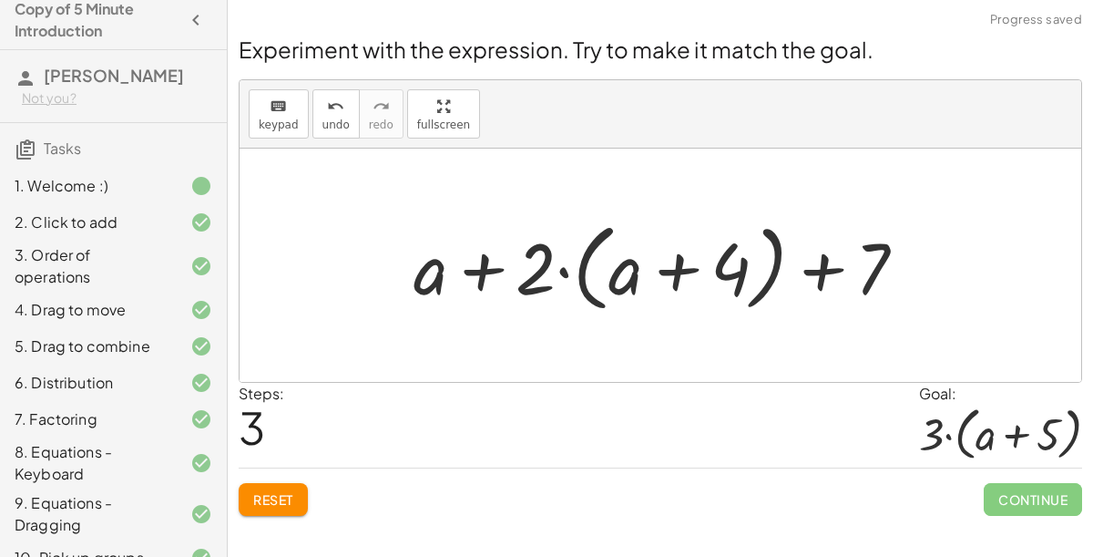
click at [295, 487] on button "Reset" at bounding box center [273, 499] width 69 height 33
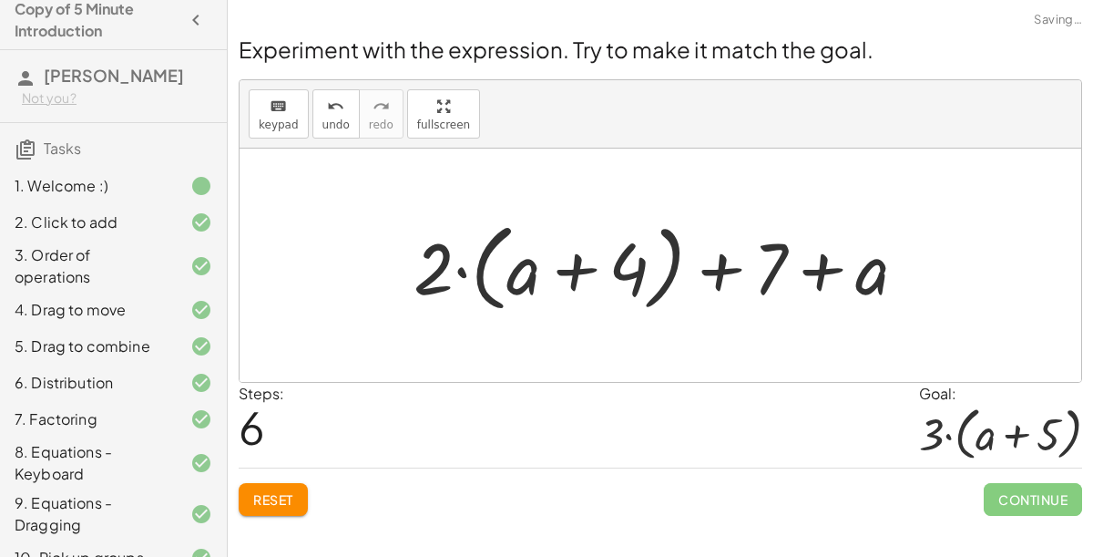
click at [281, 491] on span "Reset" at bounding box center [273, 499] width 40 height 16
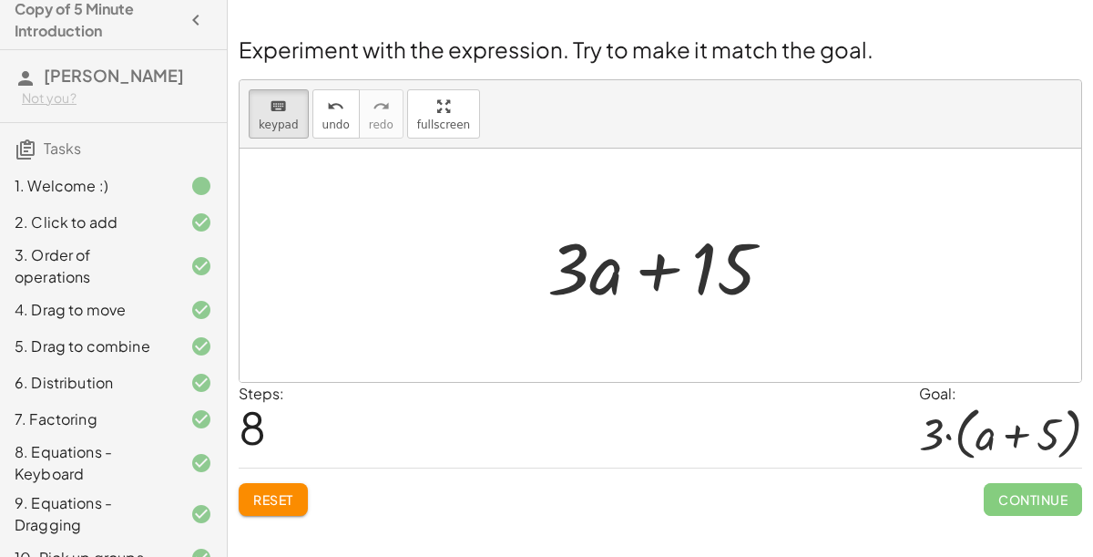
click at [273, 503] on span "Reset" at bounding box center [273, 499] width 40 height 16
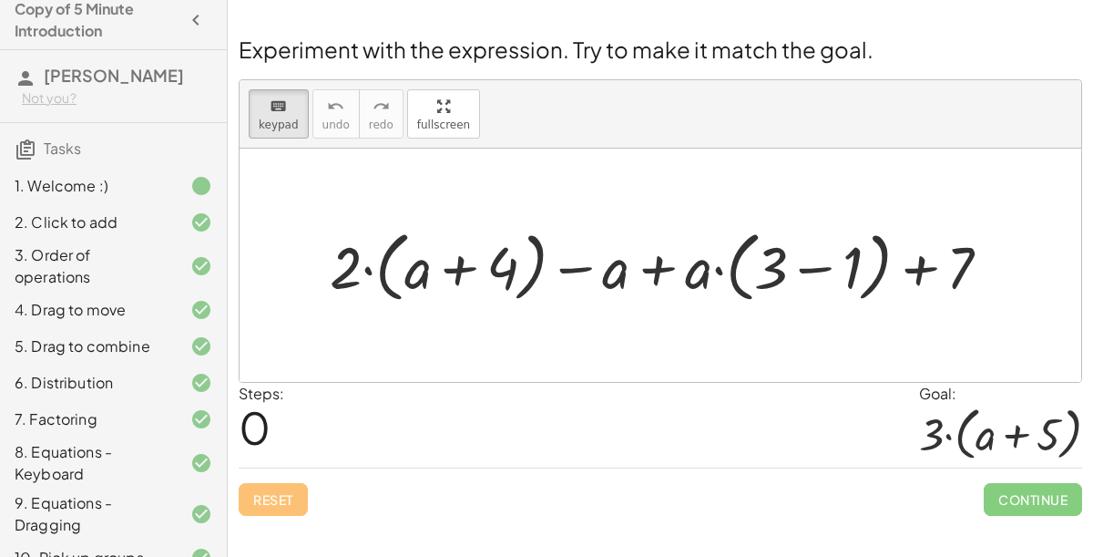
click at [823, 275] on div at bounding box center [668, 265] width 694 height 86
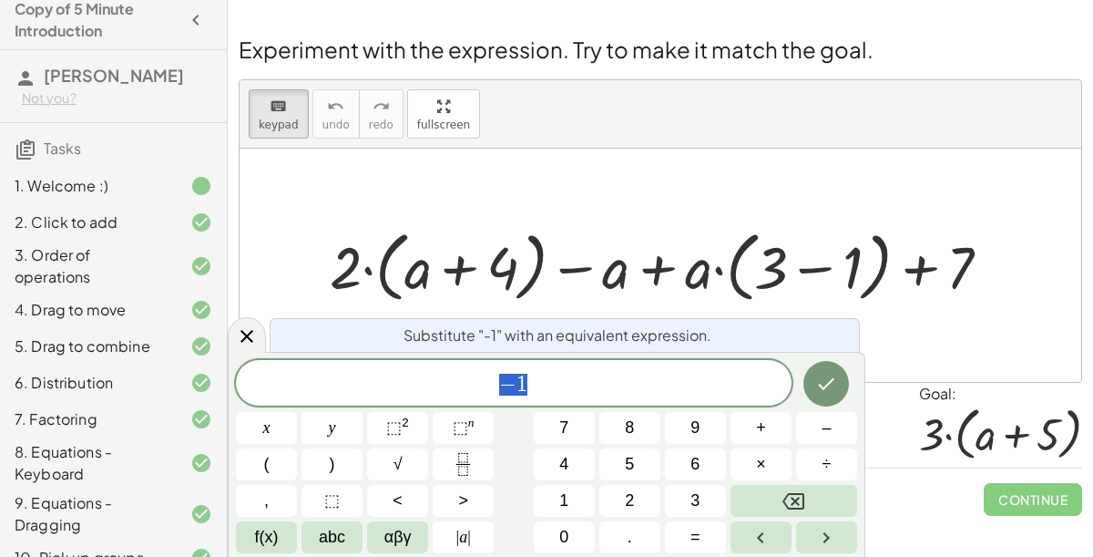
click at [833, 274] on div at bounding box center [668, 265] width 694 height 86
click at [825, 265] on div at bounding box center [668, 265] width 694 height 86
click at [760, 279] on div at bounding box center [668, 265] width 694 height 86
click at [828, 387] on icon "Done" at bounding box center [826, 384] width 22 height 22
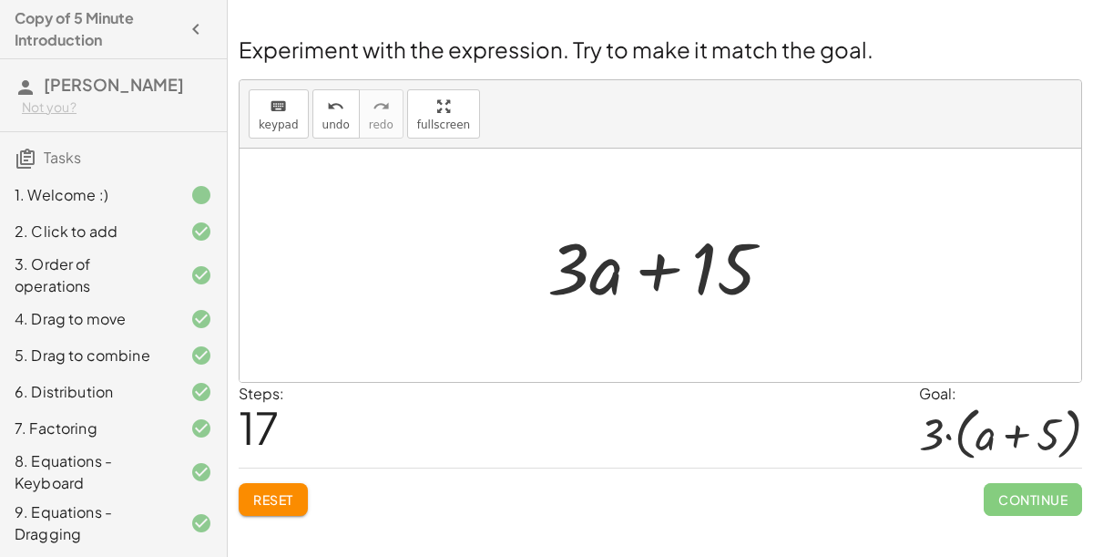
click at [267, 499] on span "Reset" at bounding box center [273, 499] width 40 height 16
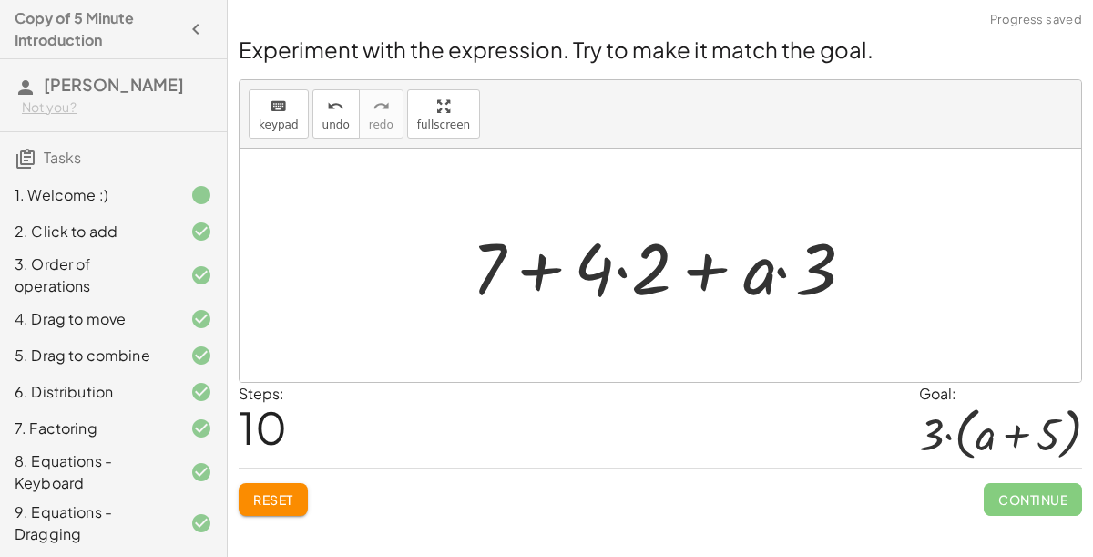
click at [276, 508] on button "Reset" at bounding box center [273, 499] width 69 height 33
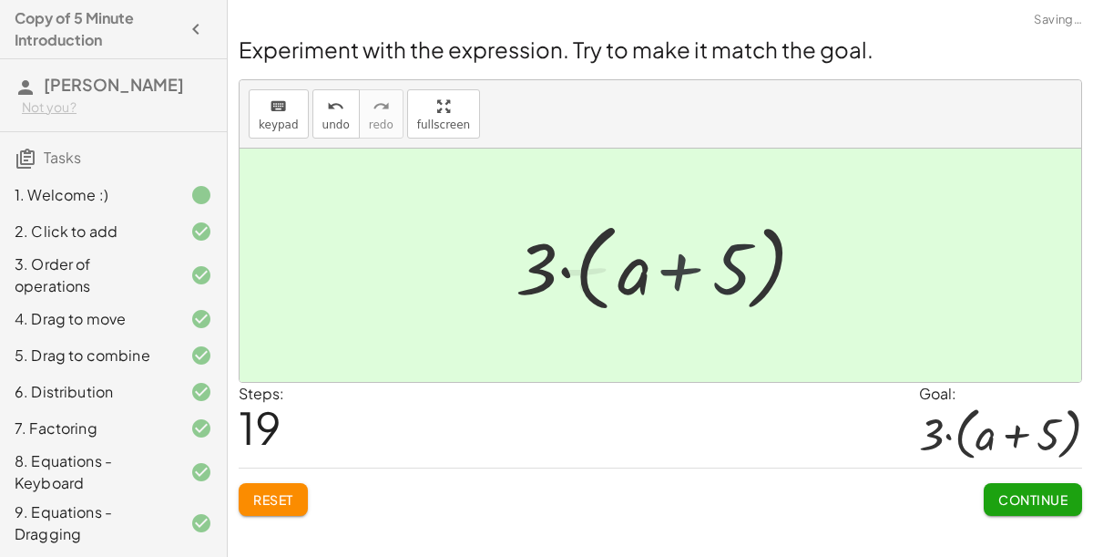
click at [1040, 497] on span "Continue" at bounding box center [1033, 499] width 69 height 16
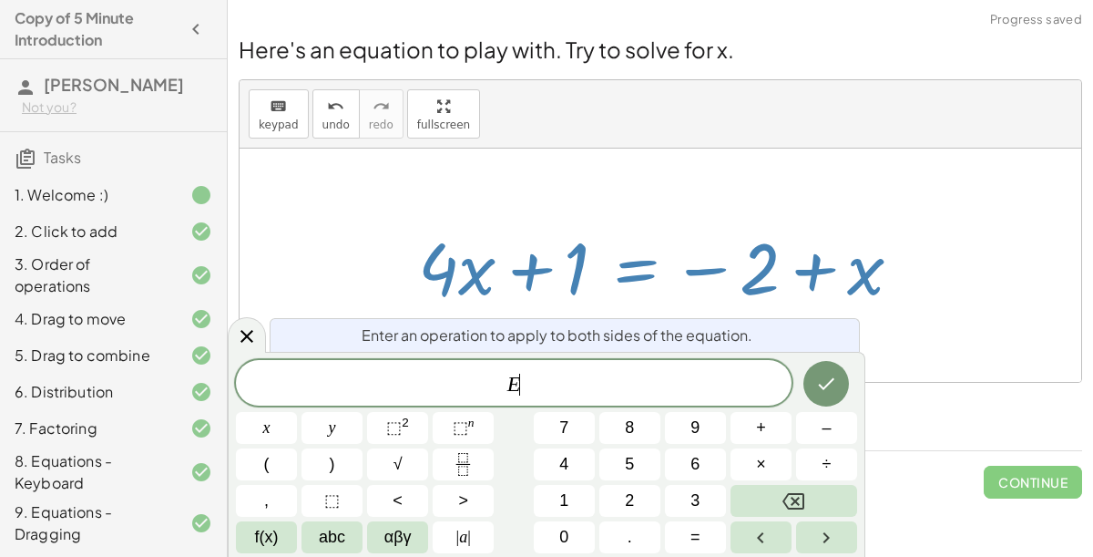
click at [923, 214] on div "+ · 4 · x + 1 = + · 2 · ( + x − 1 ) − x + · 4 · x + 1 = + · x · 2 − · 1 · 2 − x…" at bounding box center [660, 265] width 539 height 103
click at [806, 387] on button "Done" at bounding box center [827, 384] width 46 height 46
click at [829, 471] on span "÷" at bounding box center [827, 464] width 9 height 25
click at [580, 458] on button "4" at bounding box center [564, 464] width 61 height 32
click at [826, 383] on icon "Done" at bounding box center [826, 384] width 22 height 22
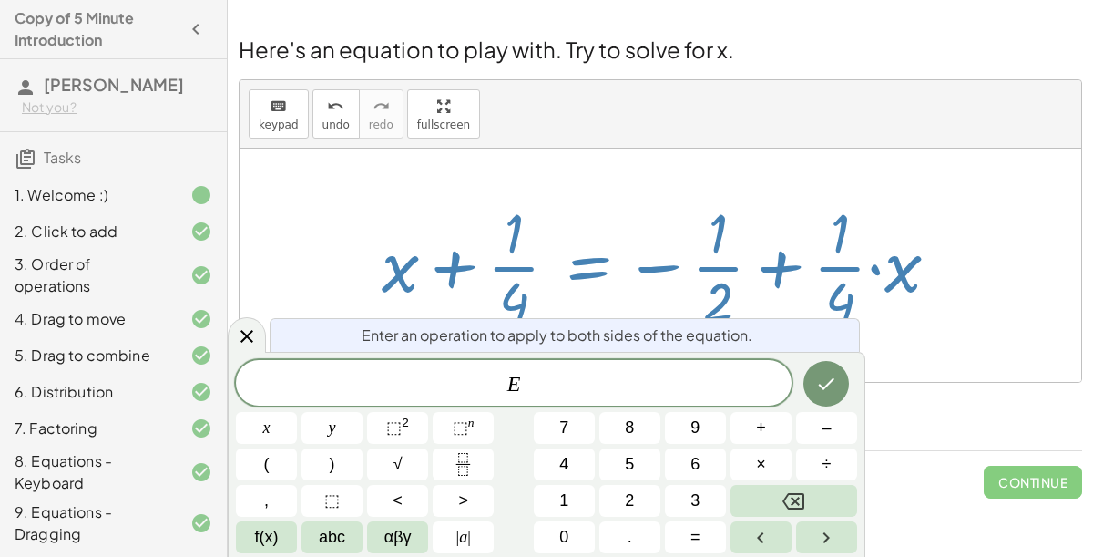
click at [824, 470] on span "÷" at bounding box center [827, 464] width 9 height 25
click at [276, 426] on button "x" at bounding box center [266, 428] width 61 height 32
click at [820, 391] on icon "Done" at bounding box center [826, 384] width 22 height 22
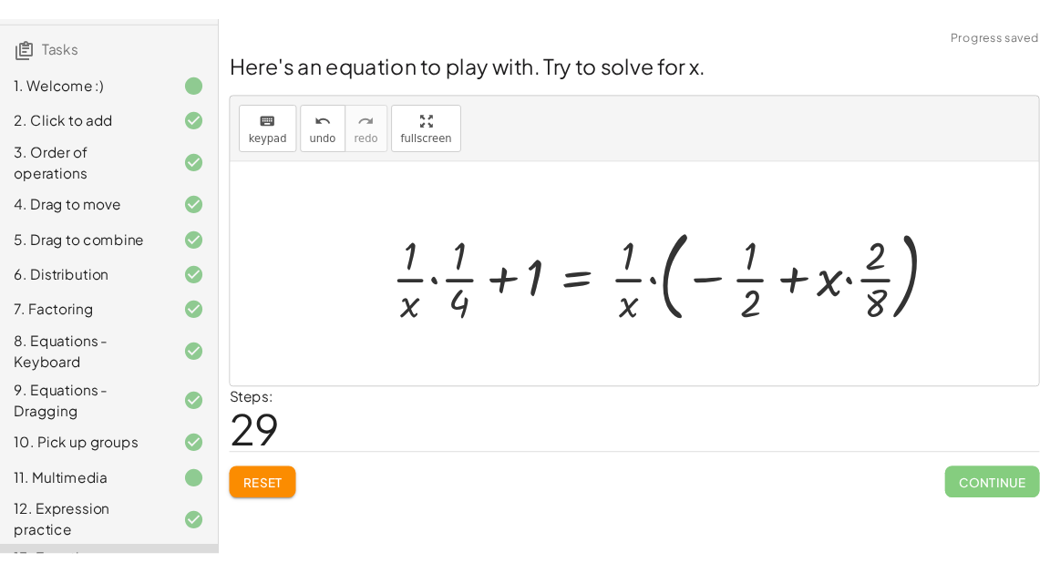
scroll to position [194, 0]
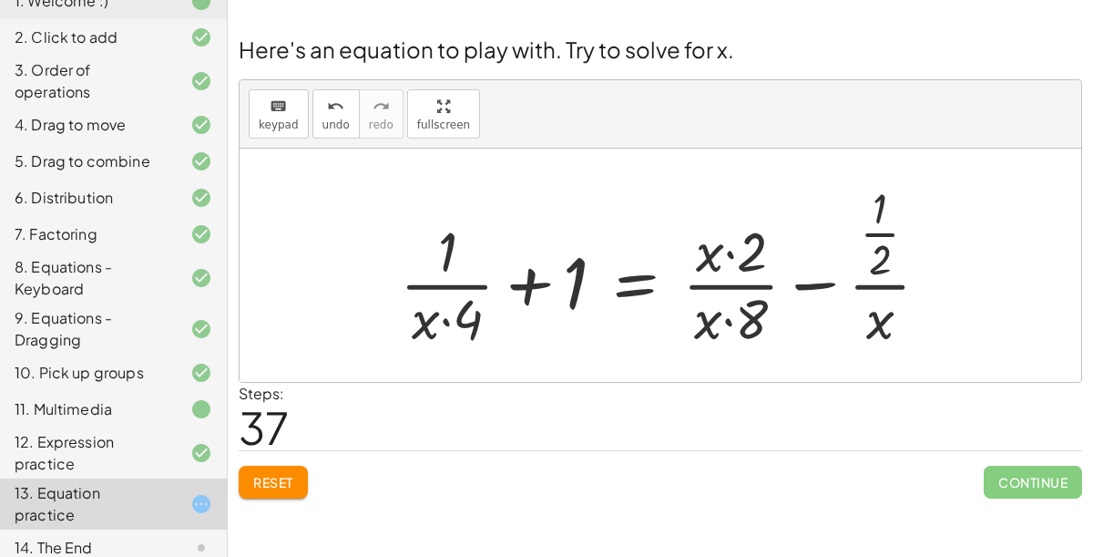
click at [272, 485] on span "Reset" at bounding box center [273, 482] width 40 height 16
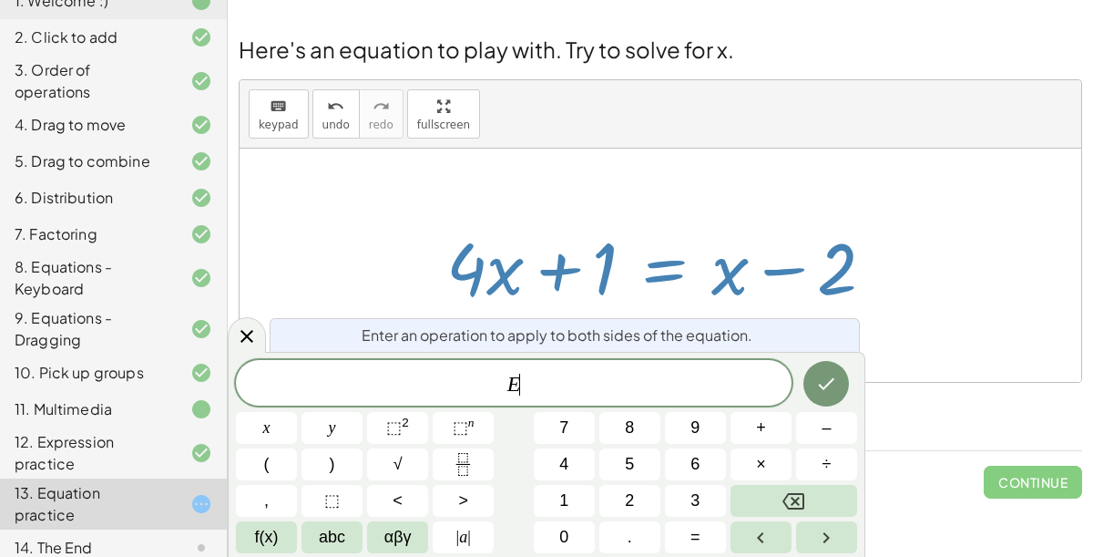
click at [825, 460] on span "÷" at bounding box center [827, 464] width 9 height 25
click at [631, 499] on span "2" at bounding box center [629, 500] width 9 height 25
click at [833, 385] on icon "Done" at bounding box center [826, 384] width 22 height 22
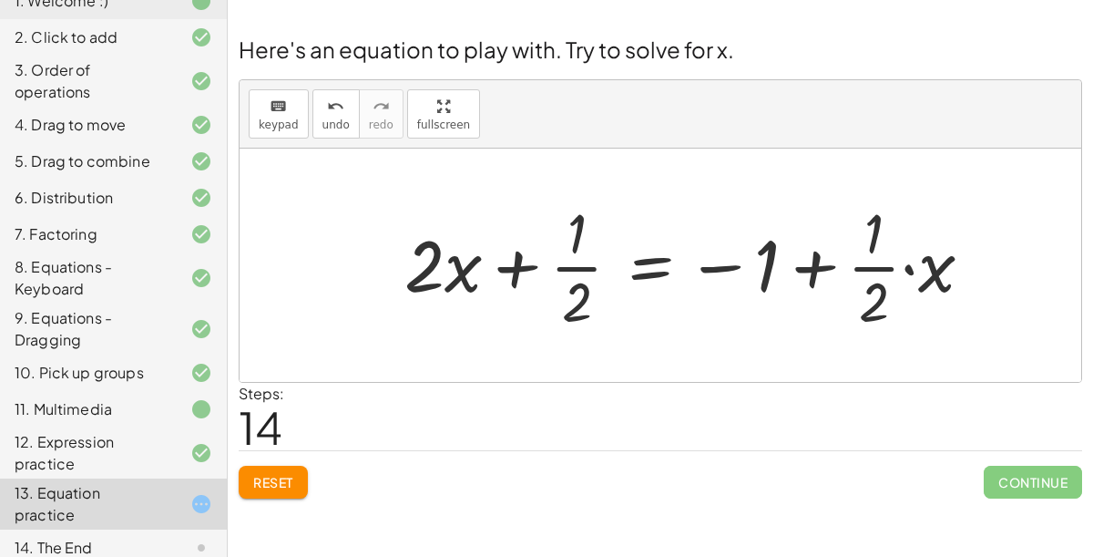
click at [292, 484] on span "Reset" at bounding box center [273, 482] width 40 height 16
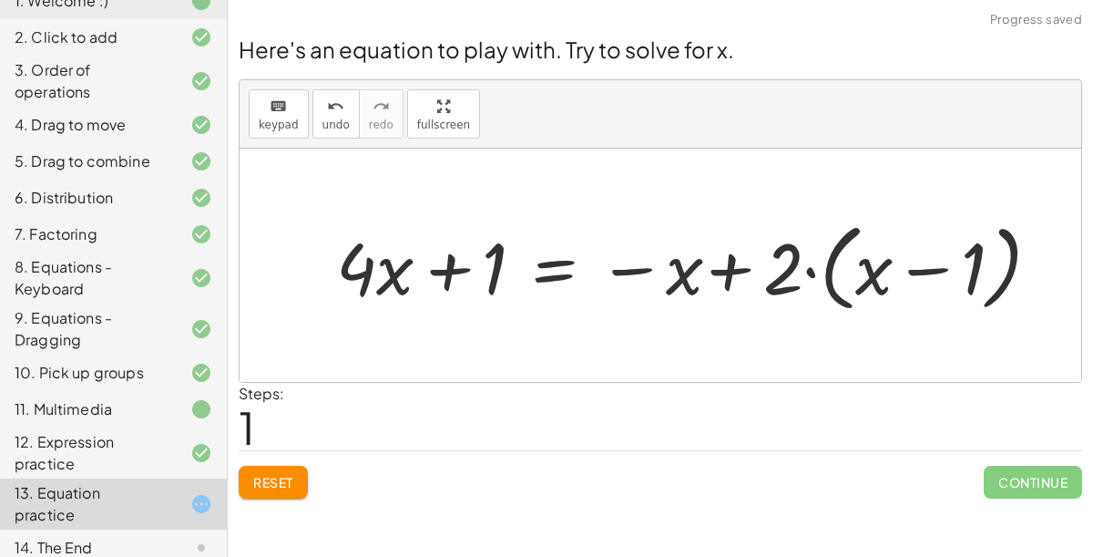
click at [276, 484] on span "Reset" at bounding box center [273, 482] width 40 height 16
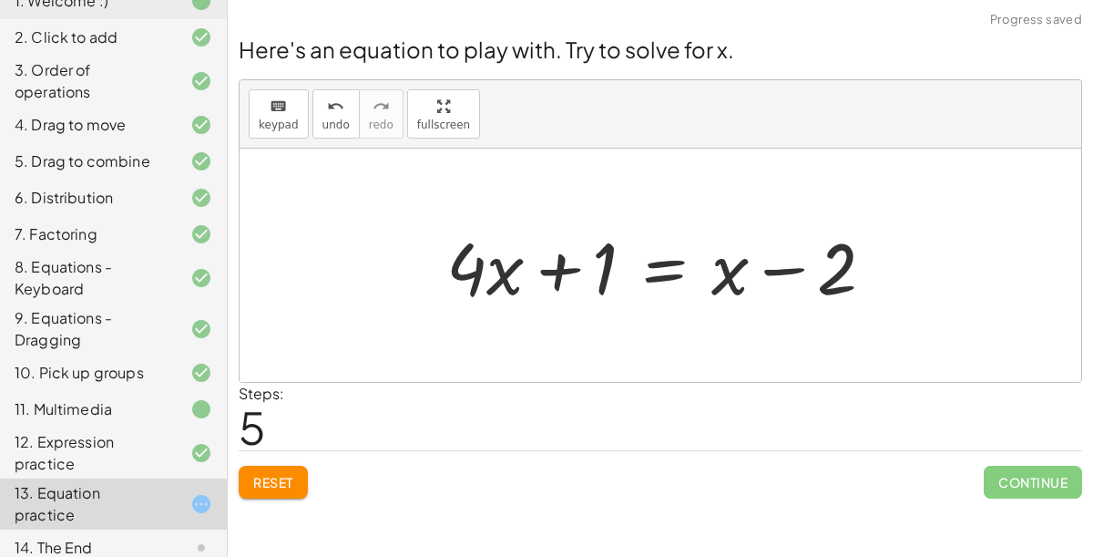
click at [303, 466] on button "Reset" at bounding box center [273, 482] width 69 height 33
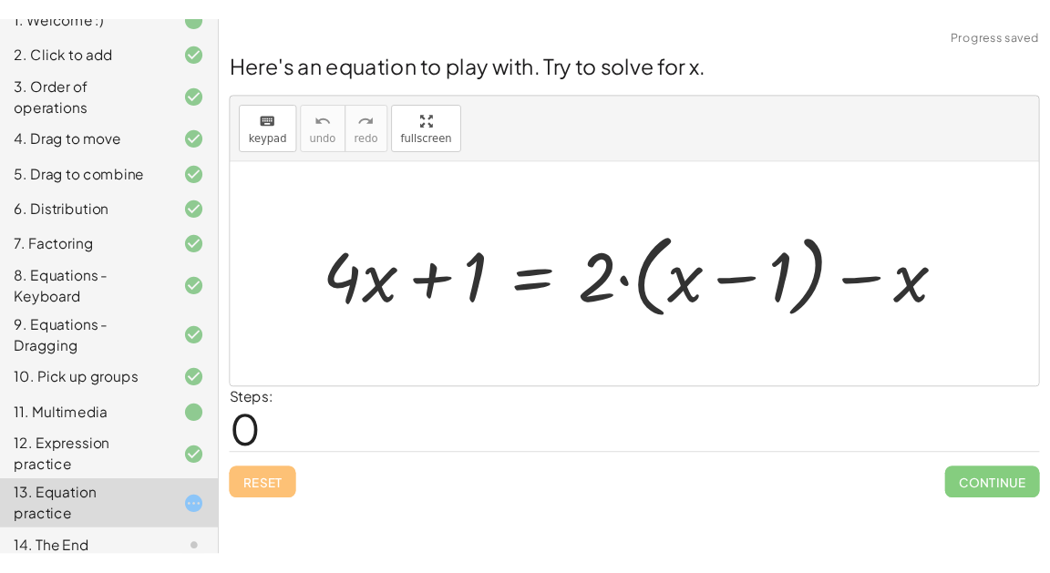
scroll to position [178, 0]
